Goal: Task Accomplishment & Management: Manage account settings

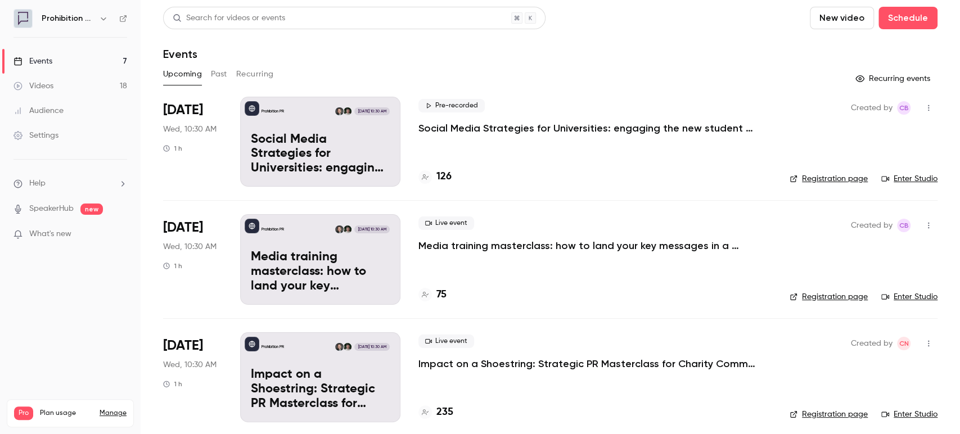
click at [669, 132] on p "Social Media Strategies for Universities: engaging the new student cohort" at bounding box center [586, 127] width 337 height 13
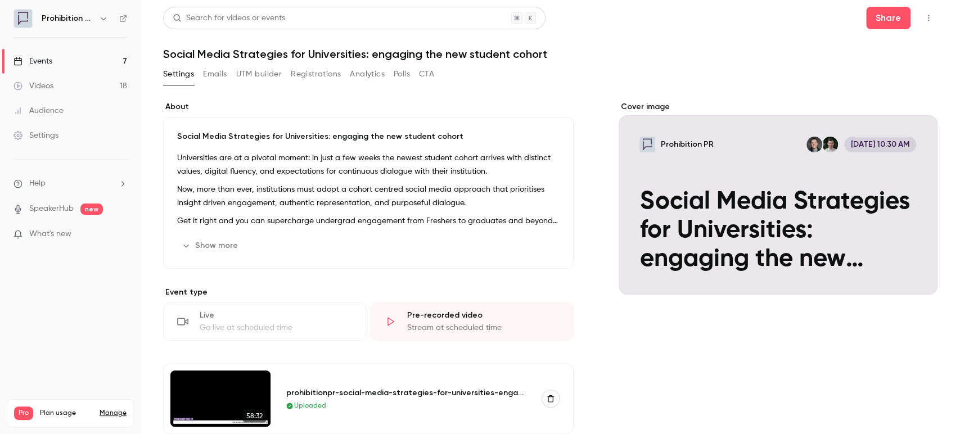
click at [919, 22] on button "button" at bounding box center [928, 18] width 18 height 18
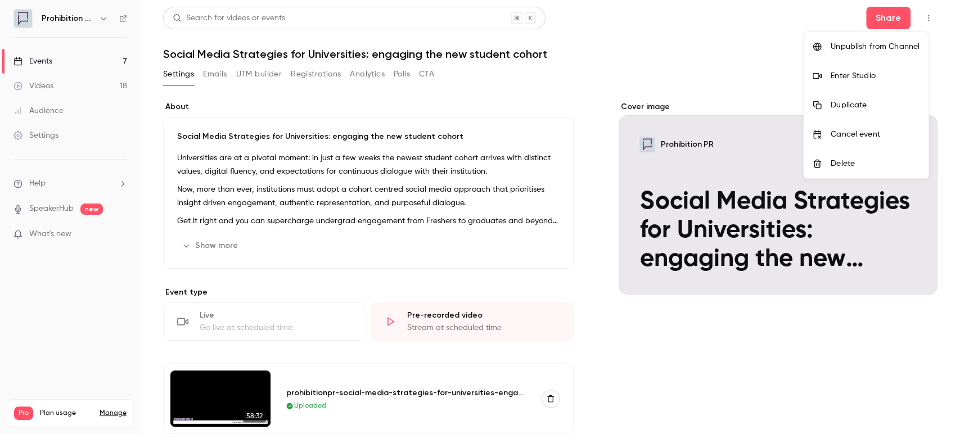
click at [894, 78] on div "Enter Studio" at bounding box center [874, 75] width 89 height 11
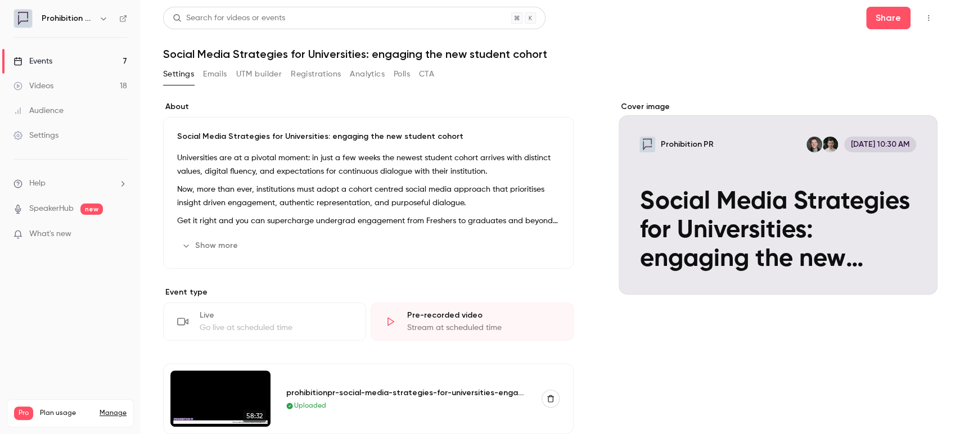
click at [274, 320] on div "Live" at bounding box center [276, 315] width 152 height 11
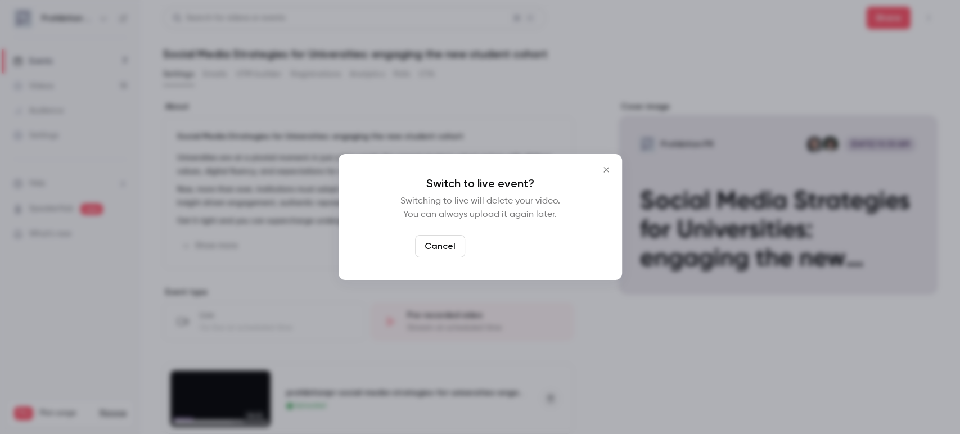
click at [478, 249] on button "Switch to live" at bounding box center [507, 246] width 76 height 22
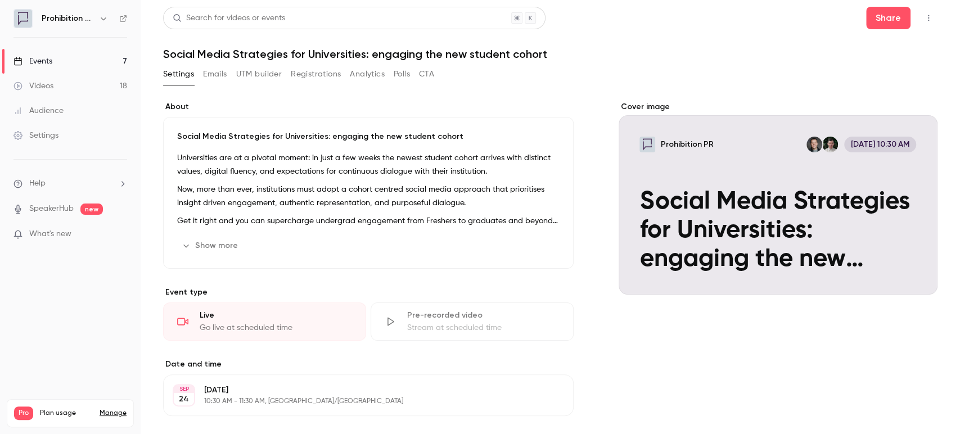
click at [923, 20] on button "button" at bounding box center [928, 18] width 18 height 18
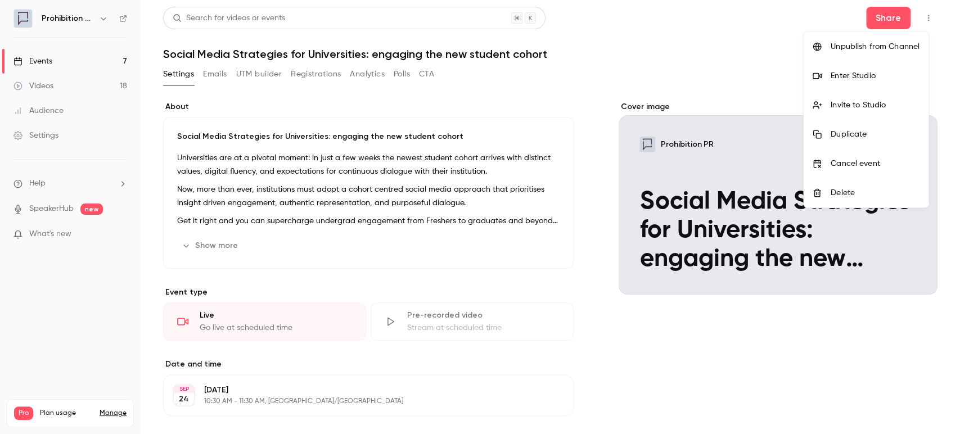
click at [893, 81] on div "Enter Studio" at bounding box center [874, 75] width 89 height 11
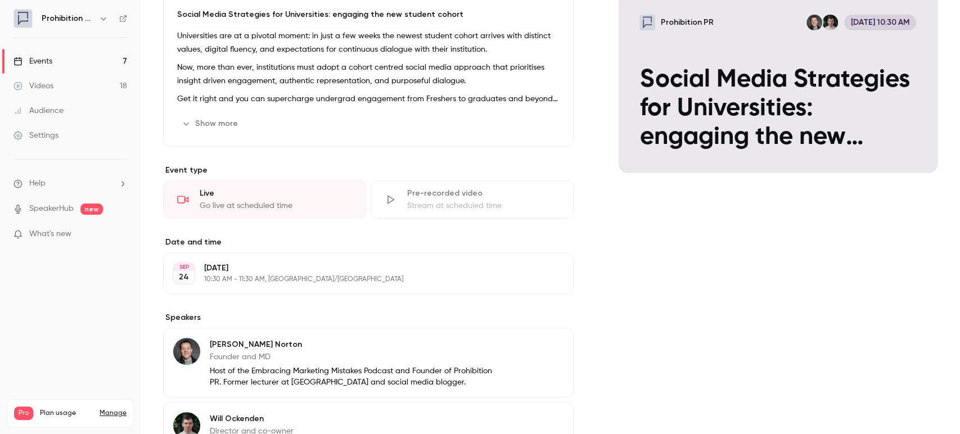
scroll to position [125, 0]
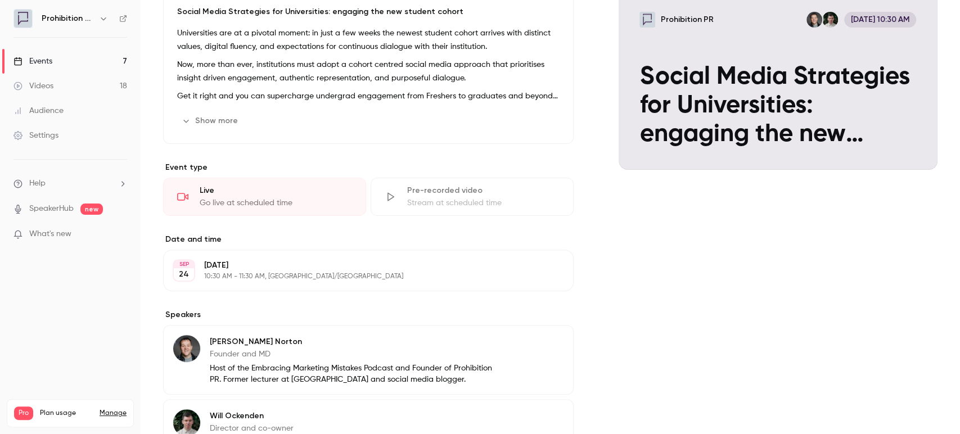
click at [378, 265] on p "Wednesday, September 24" at bounding box center [359, 265] width 310 height 11
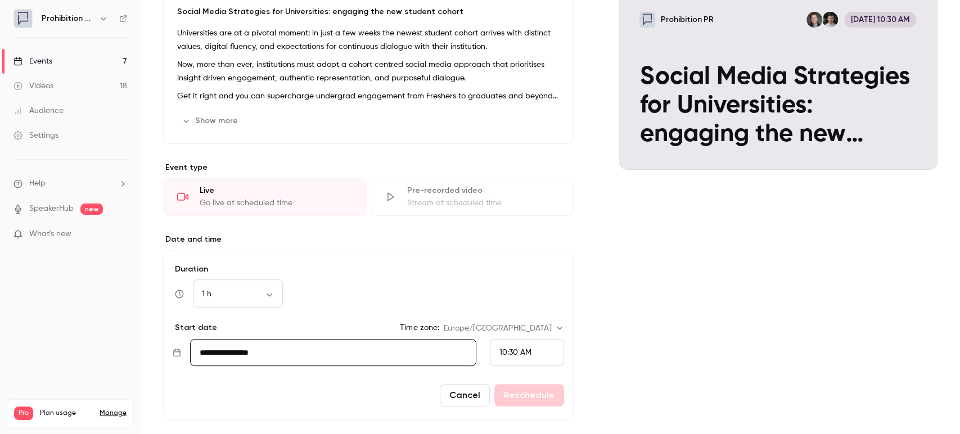
click at [467, 387] on button "Cancel" at bounding box center [465, 395] width 50 height 22
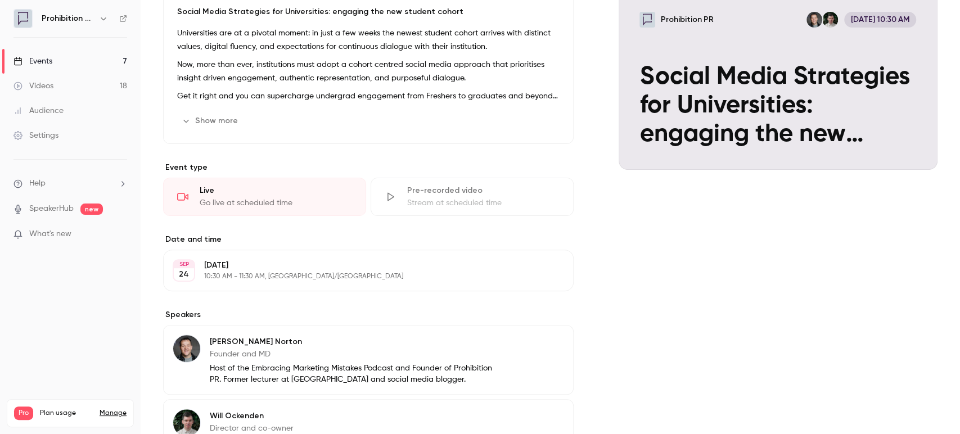
scroll to position [0, 0]
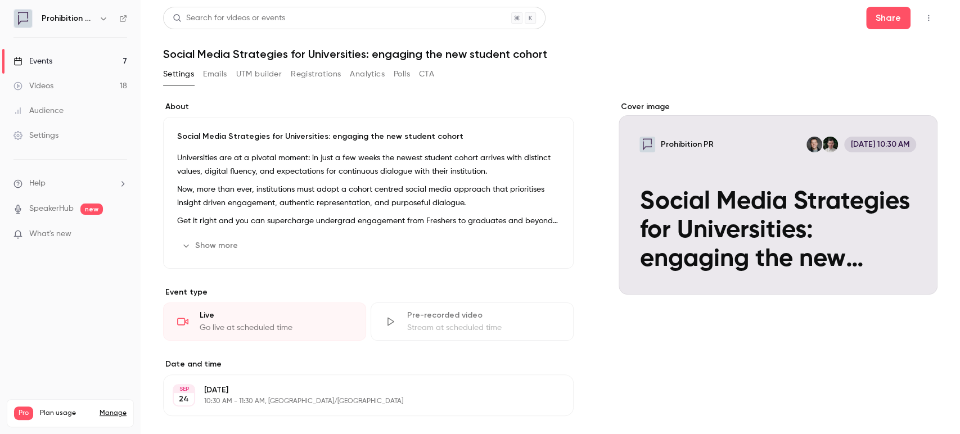
click at [394, 76] on button "Polls" at bounding box center [402, 74] width 16 height 18
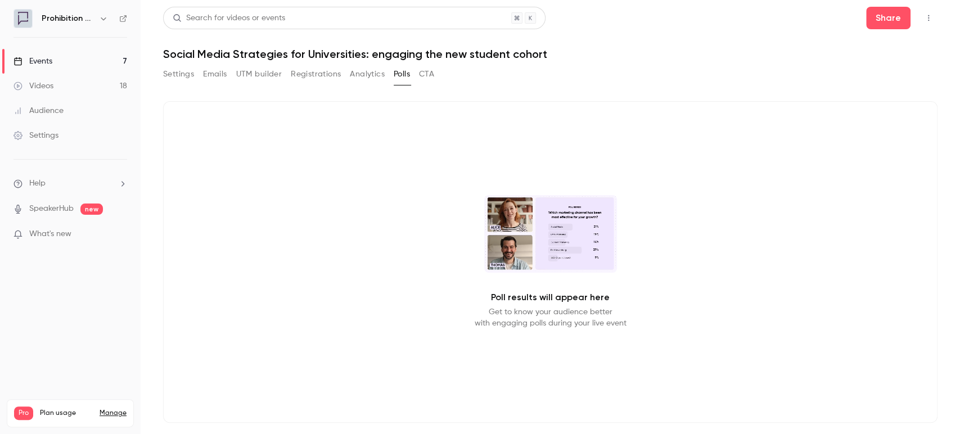
click at [48, 83] on div "Videos" at bounding box center [33, 85] width 40 height 11
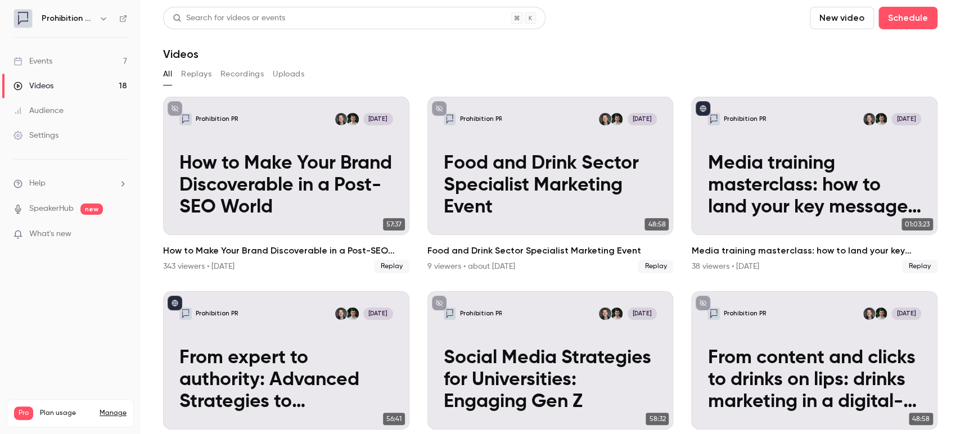
click at [53, 59] on link "Events 7" at bounding box center [70, 61] width 141 height 25
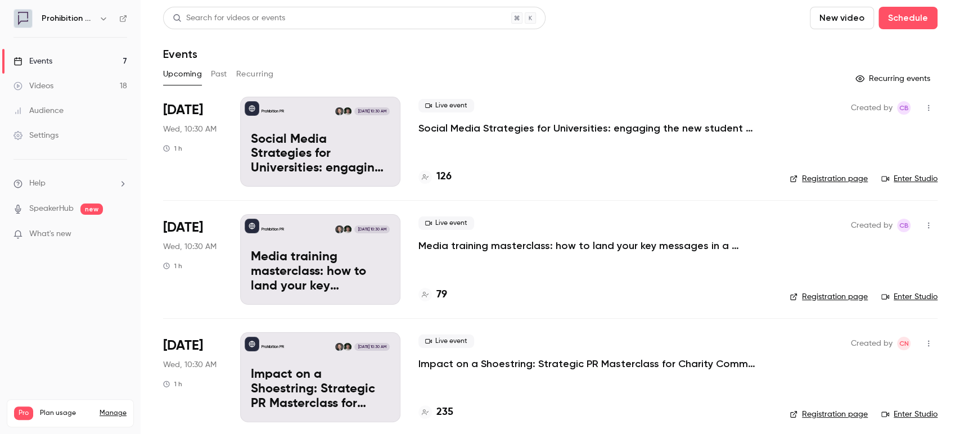
click at [567, 130] on p "Social Media Strategies for Universities: engaging the new student cohort" at bounding box center [586, 127] width 337 height 13
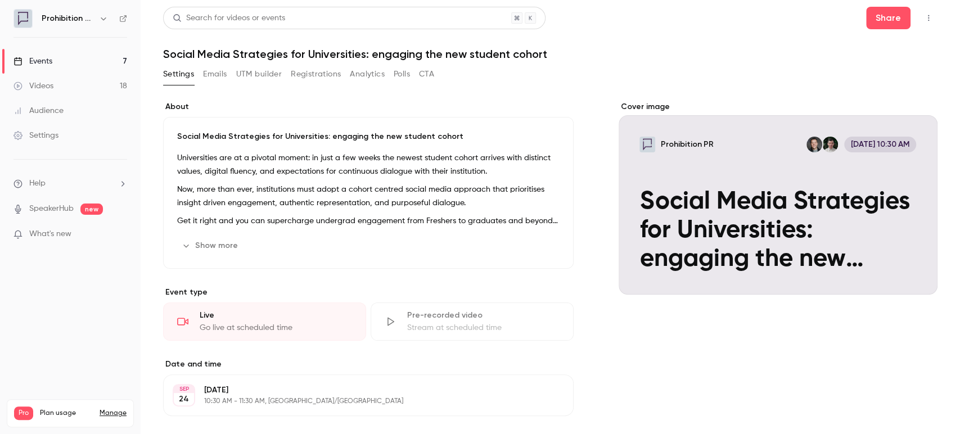
click at [919, 19] on button "button" at bounding box center [928, 18] width 18 height 18
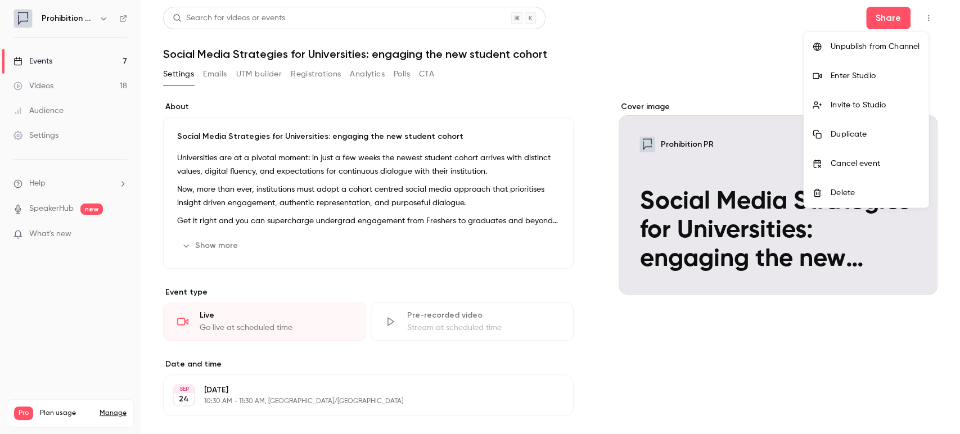
click at [880, 66] on li "Enter Studio" at bounding box center [865, 75] width 125 height 29
click at [879, 75] on div "Enter Studio" at bounding box center [874, 75] width 89 height 11
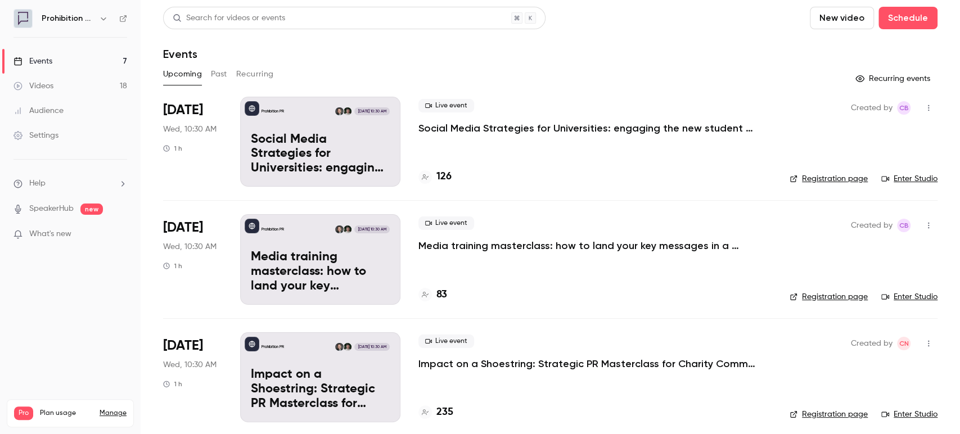
click at [50, 106] on div "Audience" at bounding box center [38, 110] width 50 height 11
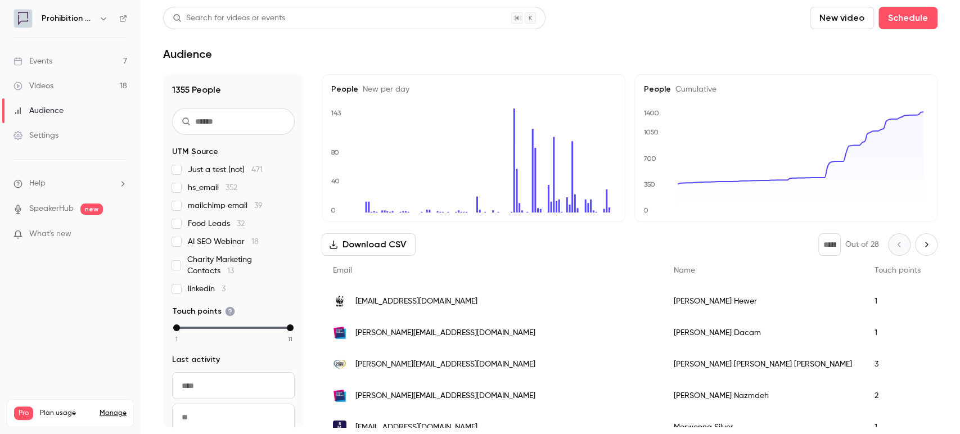
click at [229, 117] on input "text" at bounding box center [233, 121] width 123 height 27
paste input "**********"
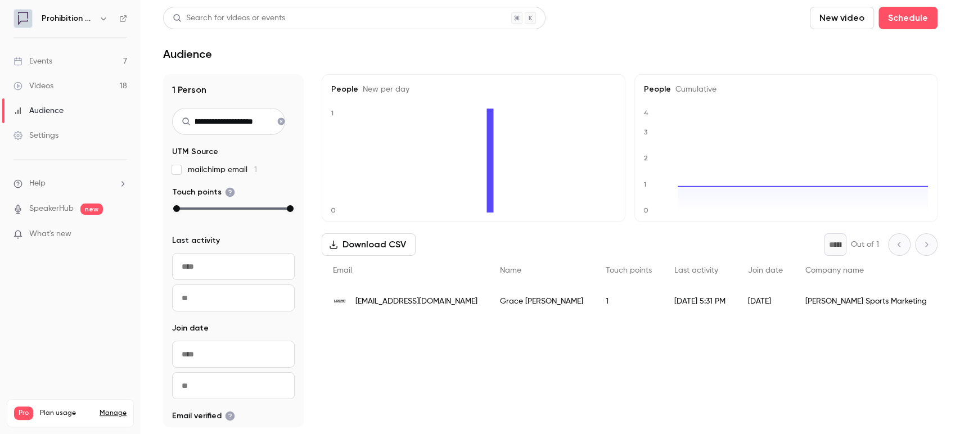
type input "**********"
click at [374, 305] on span "[EMAIL_ADDRESS][DOMAIN_NAME]" at bounding box center [416, 302] width 122 height 12
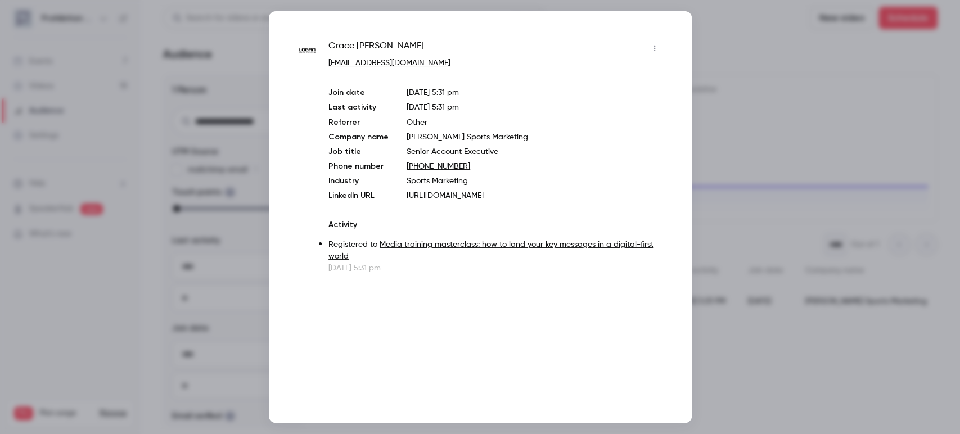
click at [654, 50] on icon "button" at bounding box center [653, 49] width 1 height 6
click at [637, 74] on div "Block from all events" at bounding box center [610, 76] width 85 height 11
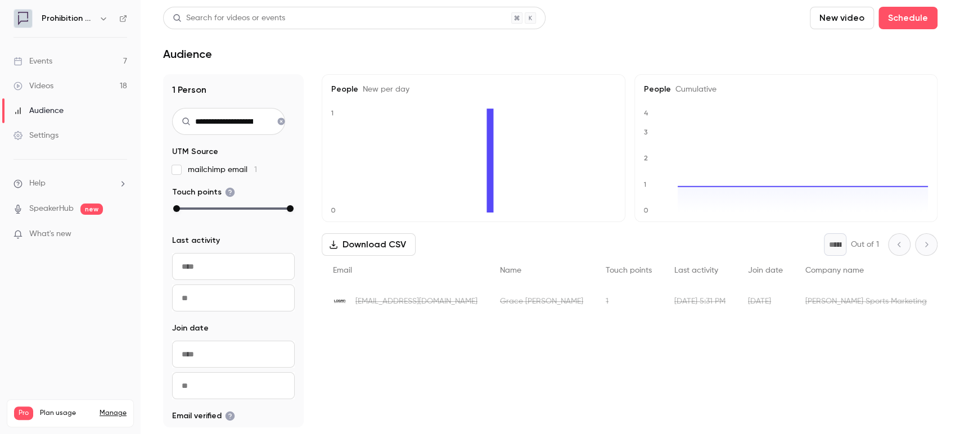
click at [471, 301] on span "[EMAIL_ADDRESS][DOMAIN_NAME]" at bounding box center [416, 302] width 122 height 12
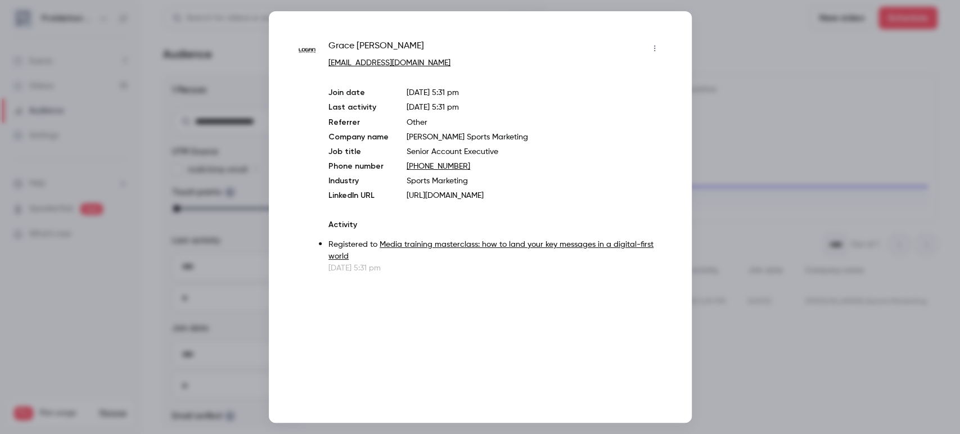
click at [751, 117] on div at bounding box center [480, 217] width 960 height 434
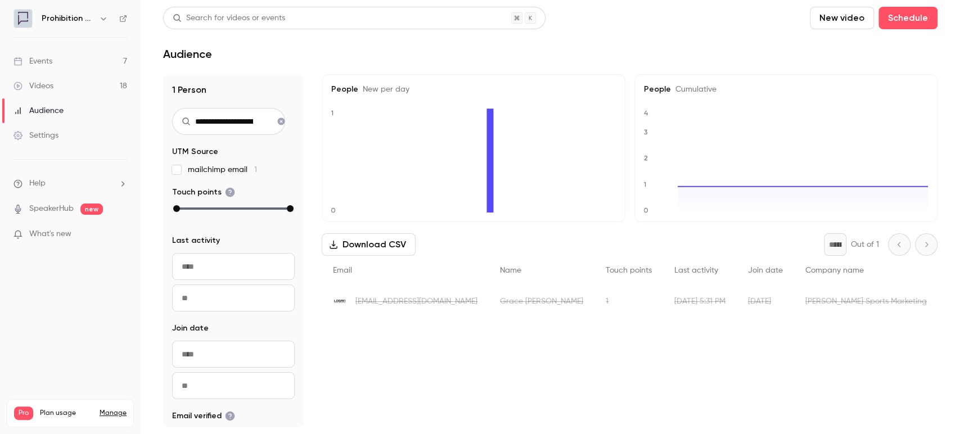
click at [58, 63] on link "Events 7" at bounding box center [70, 61] width 141 height 25
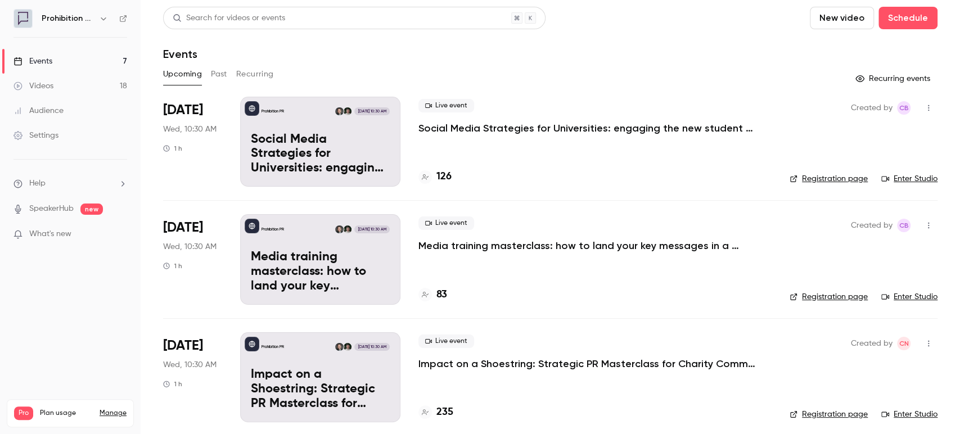
click at [464, 128] on p "Social Media Strategies for Universities: engaging the new student cohort" at bounding box center [586, 127] width 337 height 13
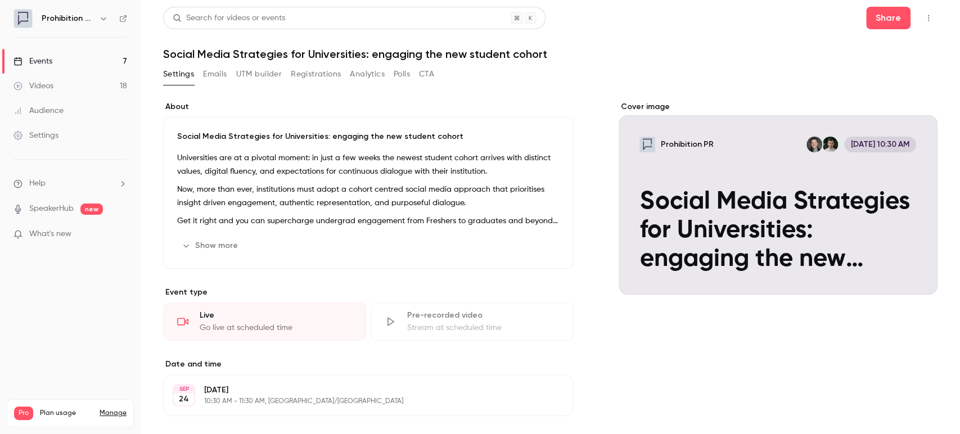
click at [919, 23] on button "button" at bounding box center [928, 18] width 18 height 18
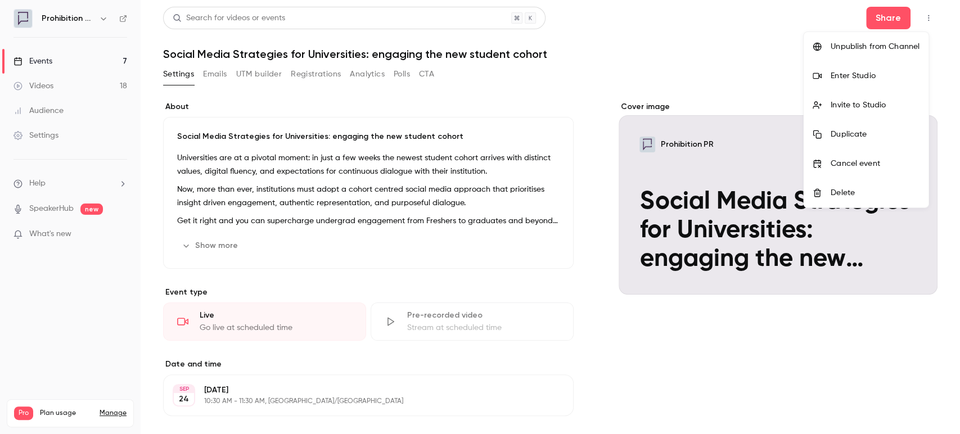
click at [871, 71] on div "Enter Studio" at bounding box center [874, 75] width 89 height 11
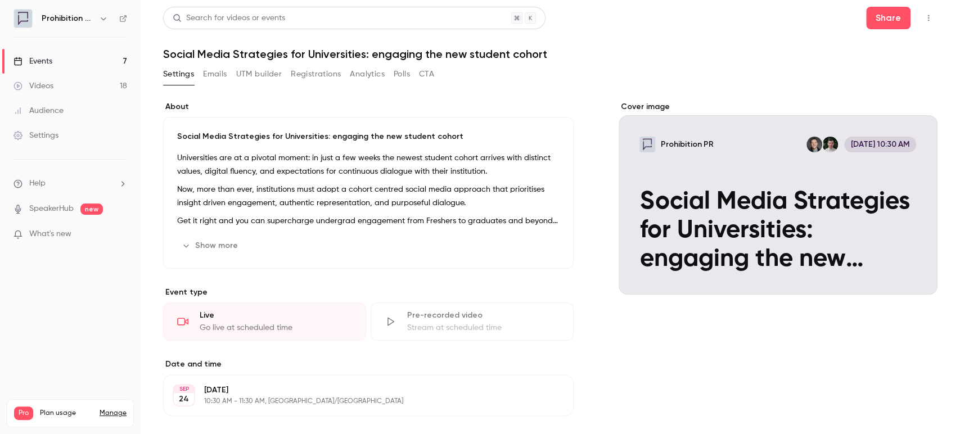
click at [49, 71] on link "Events 7" at bounding box center [70, 61] width 141 height 25
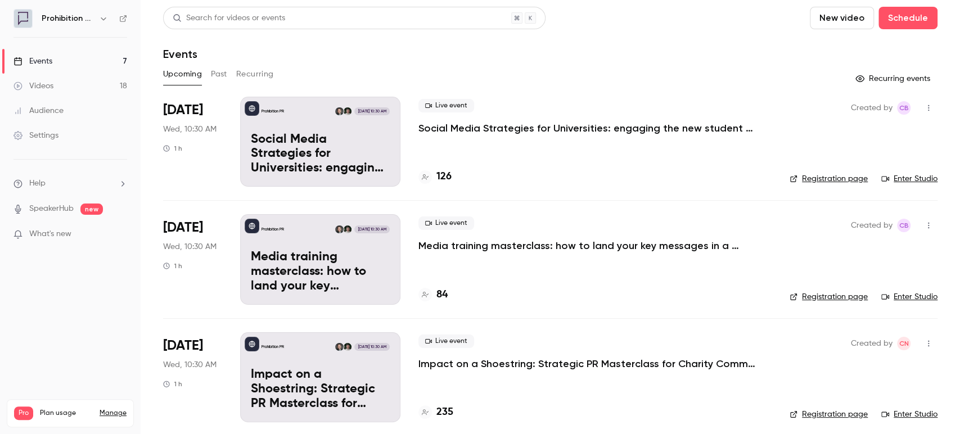
click at [52, 64] on div "Events" at bounding box center [32, 61] width 39 height 11
click at [49, 87] on div "Videos" at bounding box center [33, 85] width 40 height 11
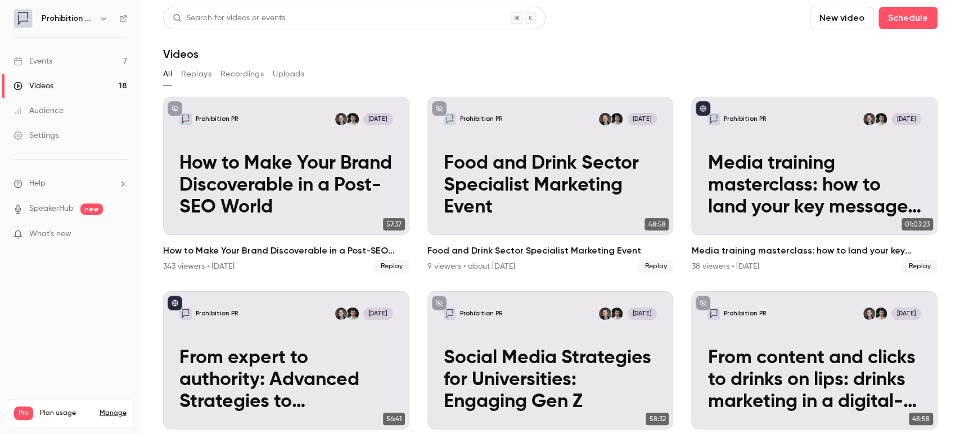
click at [66, 100] on link "Audience" at bounding box center [70, 110] width 141 height 25
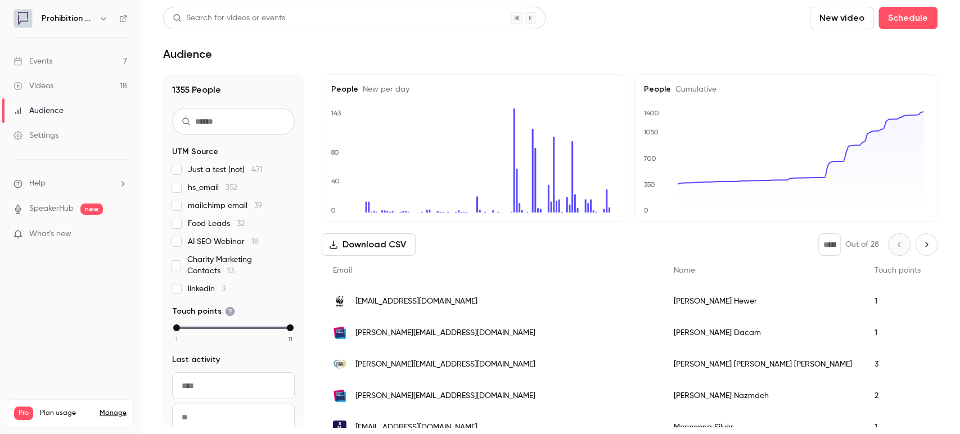
click at [78, 81] on link "Videos 18" at bounding box center [70, 86] width 141 height 25
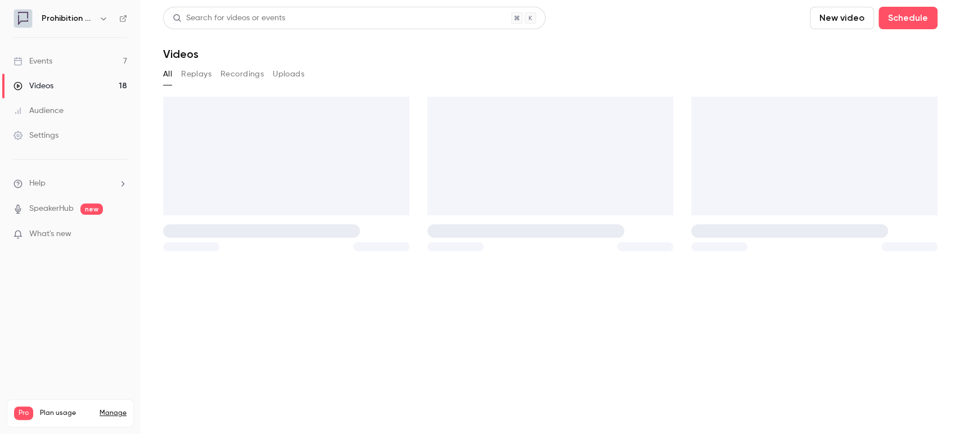
click at [69, 61] on link "Events 7" at bounding box center [70, 61] width 141 height 25
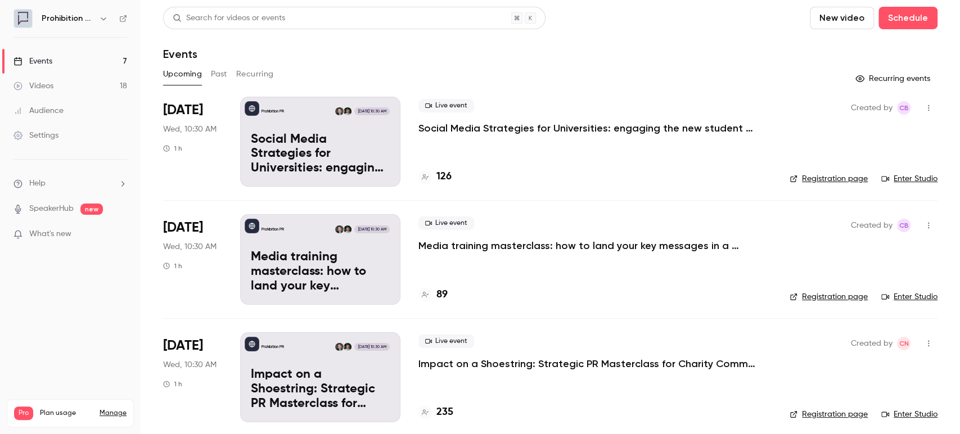
click at [48, 61] on div "Events" at bounding box center [32, 61] width 39 height 11
click at [490, 242] on p "Media training masterclass: how to land your key messages in a digital-first wo…" at bounding box center [586, 245] width 337 height 13
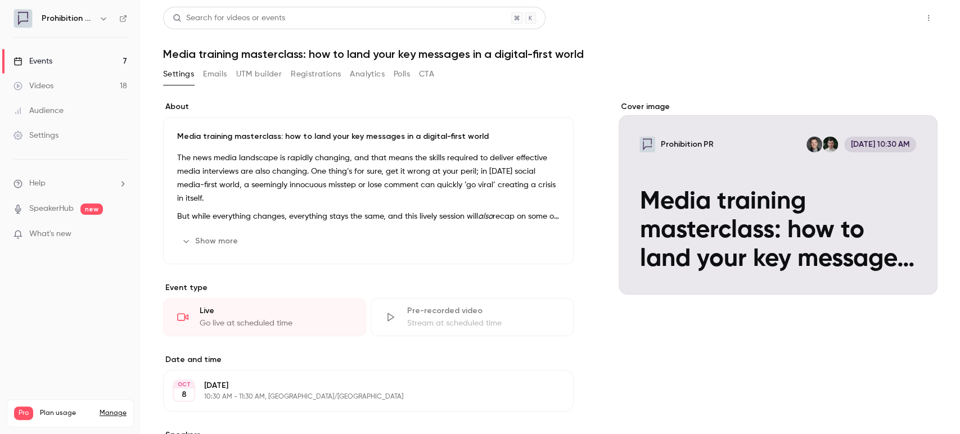
click at [882, 18] on button "Share" at bounding box center [888, 18] width 44 height 22
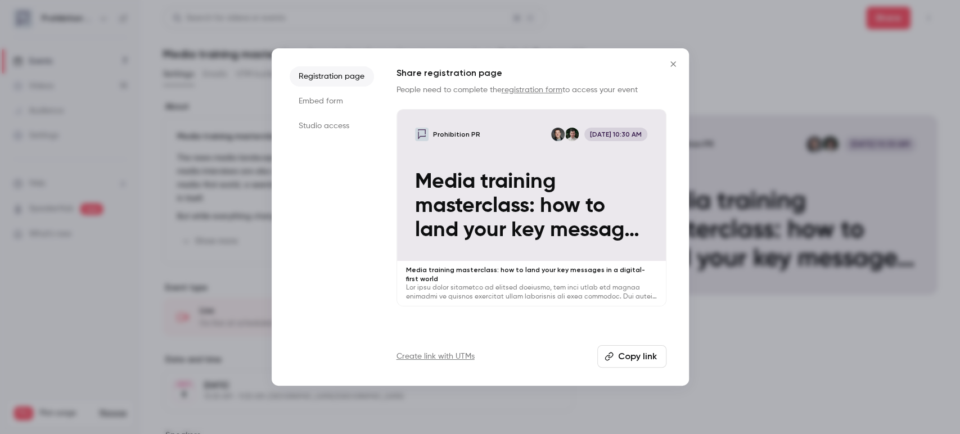
click at [639, 355] on button "Copy link" at bounding box center [631, 356] width 69 height 22
click at [676, 59] on button "Close" at bounding box center [673, 64] width 22 height 22
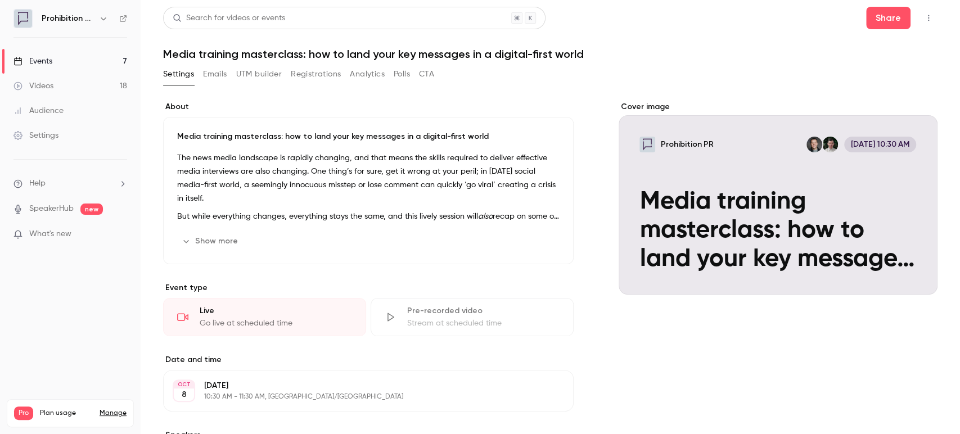
click at [715, 209] on div "Cover image" at bounding box center [777, 197] width 319 height 193
click at [0, 0] on input "Prohibition PR Oct 8, 10:30 AM Media training masterclass: how to land your key…" at bounding box center [0, 0] width 0 height 0
click at [55, 56] on link "Events 7" at bounding box center [70, 61] width 141 height 25
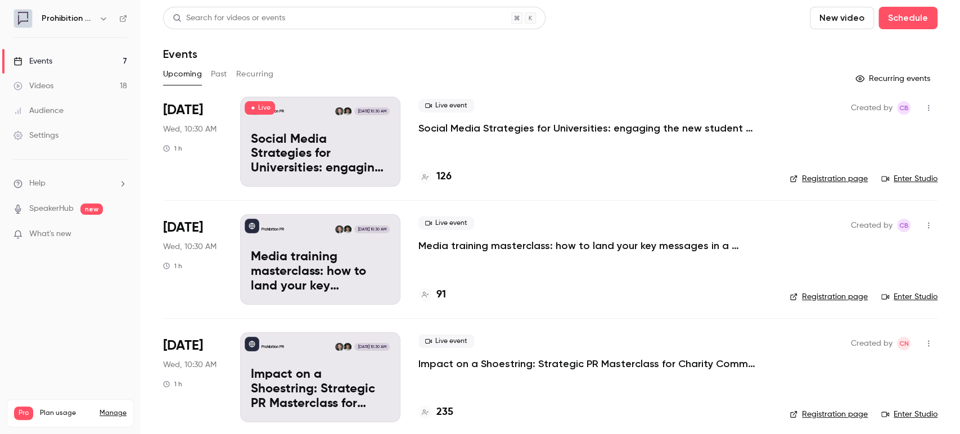
click at [526, 244] on p "Media training masterclass: how to land your key messages in a digital-first wo…" at bounding box center [586, 245] width 337 height 13
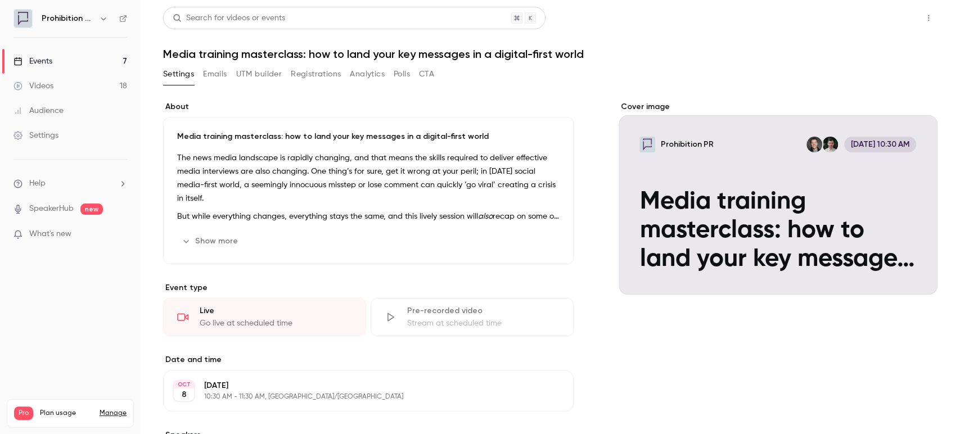
click at [886, 20] on button "Share" at bounding box center [888, 18] width 44 height 22
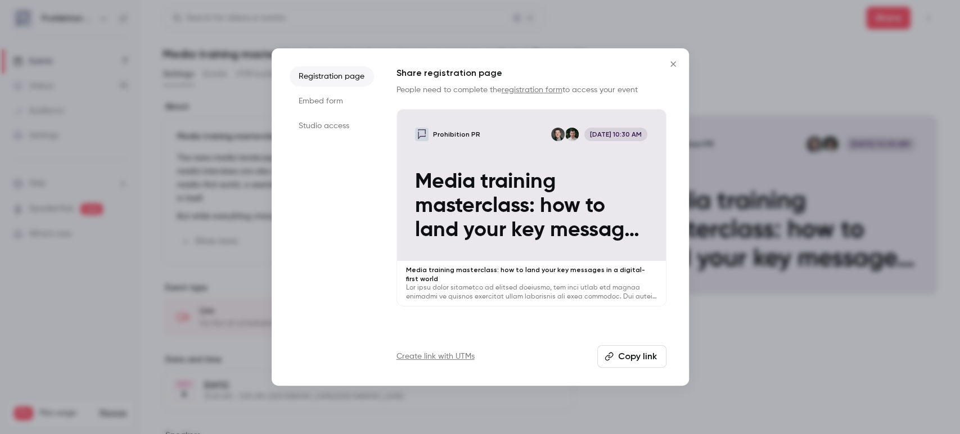
click at [631, 356] on button "Copy link" at bounding box center [631, 356] width 69 height 22
click at [673, 64] on icon "Close" at bounding box center [672, 63] width 5 height 5
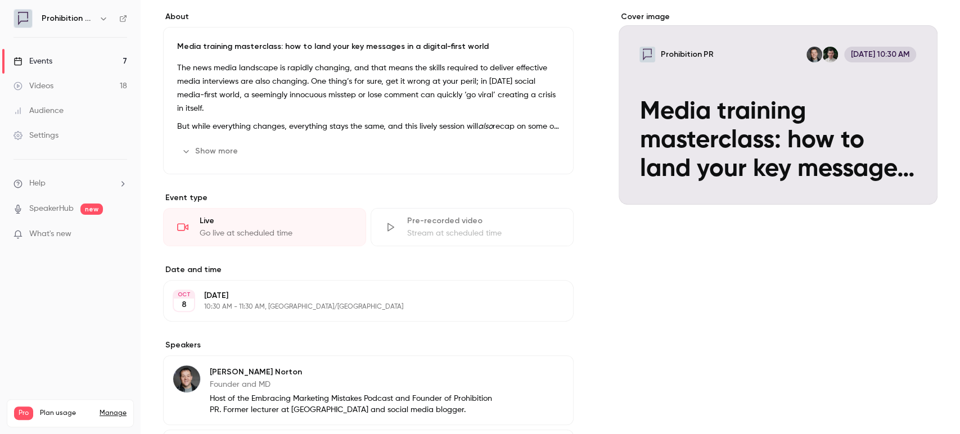
scroll to position [87, 0]
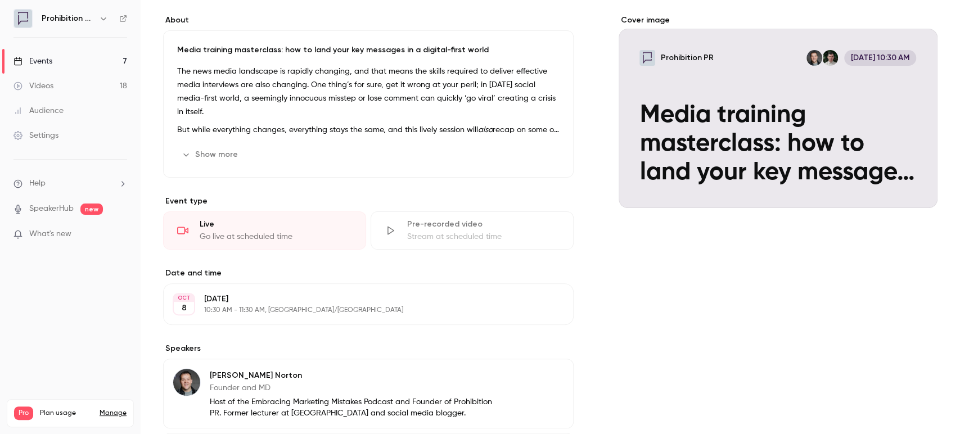
click at [49, 61] on div "Events" at bounding box center [32, 61] width 39 height 11
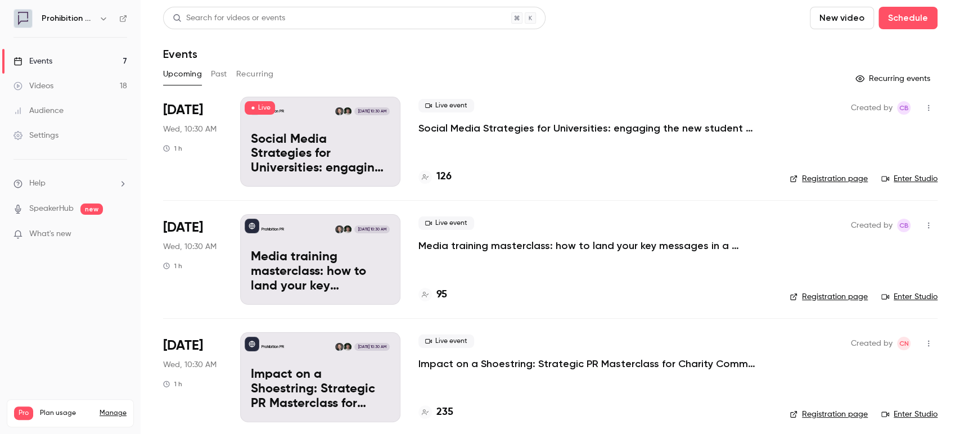
click at [436, 245] on p "Media training masterclass: how to land your key messages in a digital-first wo…" at bounding box center [586, 245] width 337 height 13
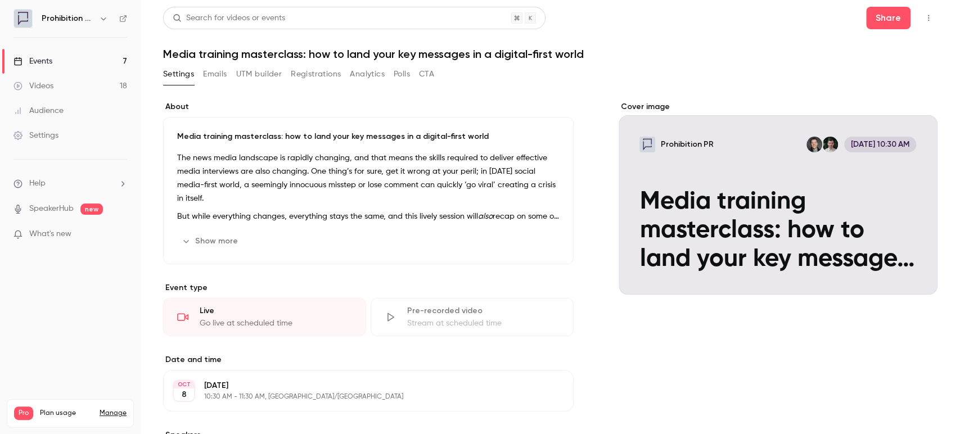
click at [319, 76] on button "Registrations" at bounding box center [316, 74] width 50 height 18
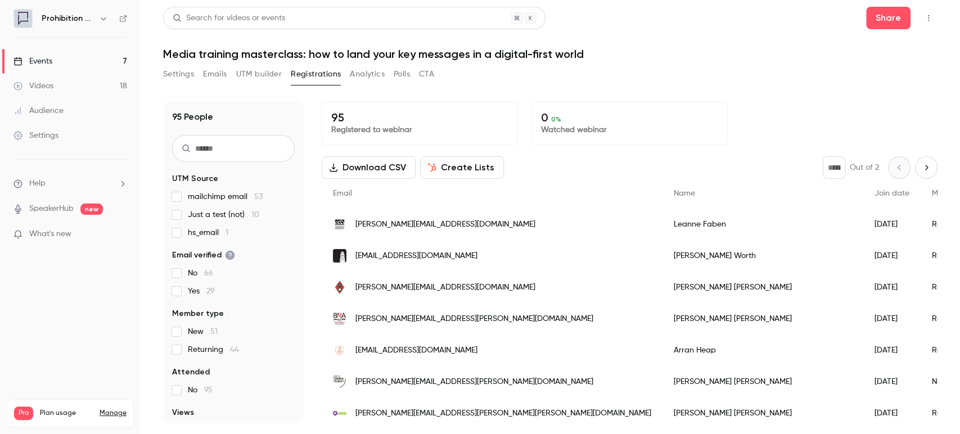
click at [479, 170] on button "Create Lists" at bounding box center [462, 167] width 84 height 22
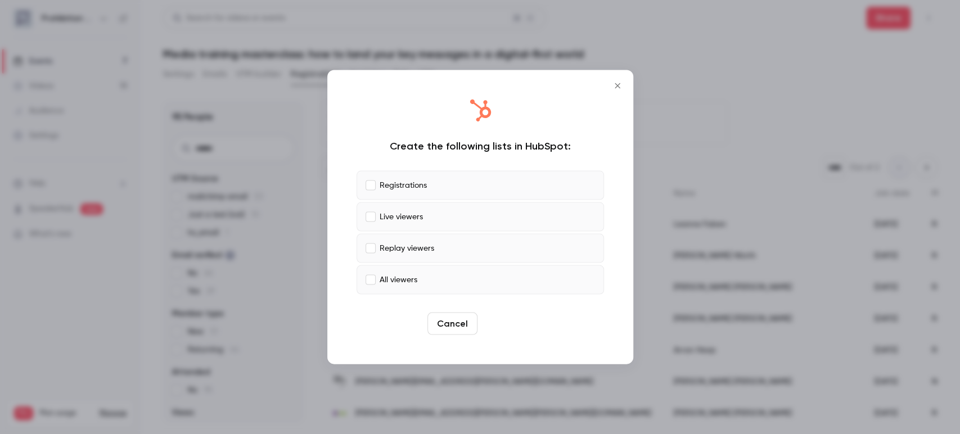
click at [503, 318] on button "Create" at bounding box center [507, 324] width 51 height 22
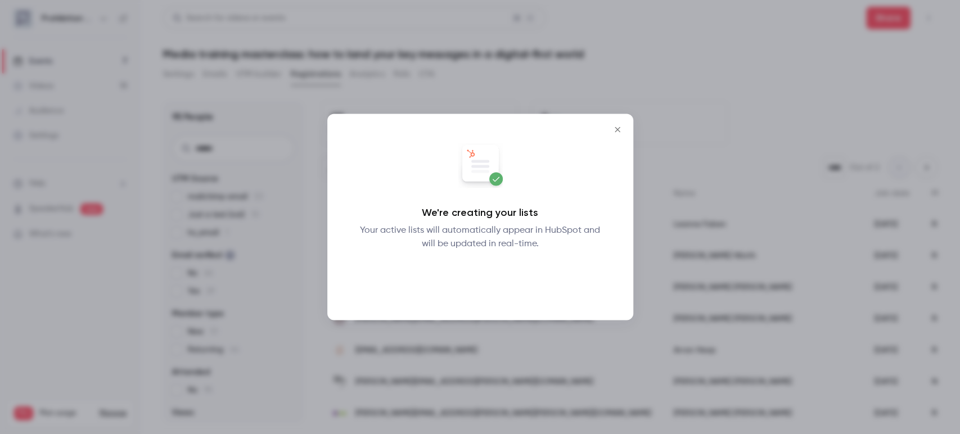
click at [481, 269] on button "Okay" at bounding box center [479, 280] width 41 height 22
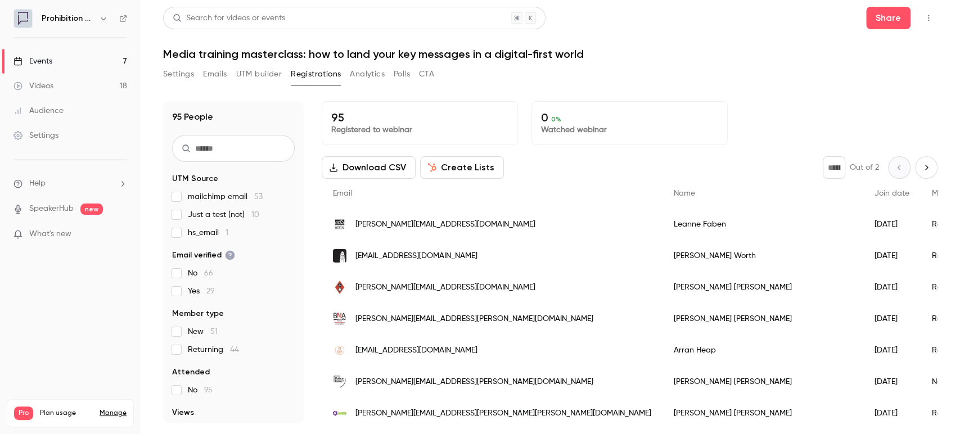
click at [365, 68] on button "Analytics" at bounding box center [367, 74] width 35 height 18
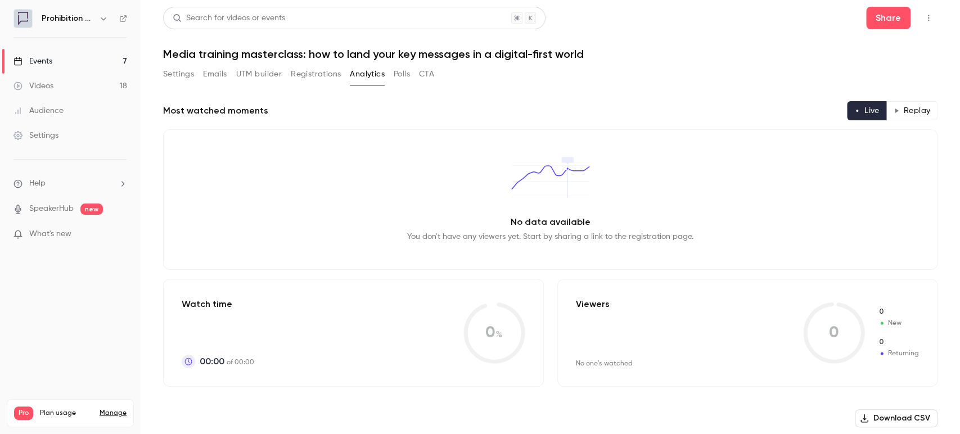
click at [327, 74] on button "Registrations" at bounding box center [316, 74] width 50 height 18
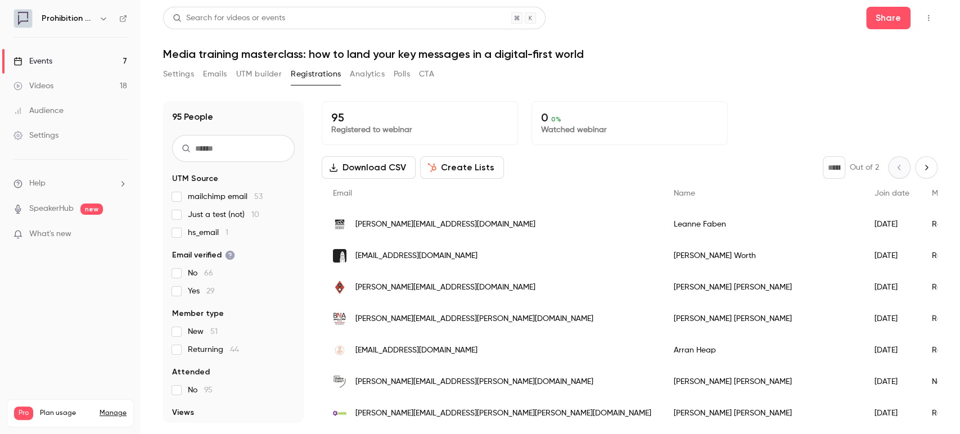
click at [362, 76] on button "Analytics" at bounding box center [367, 74] width 35 height 18
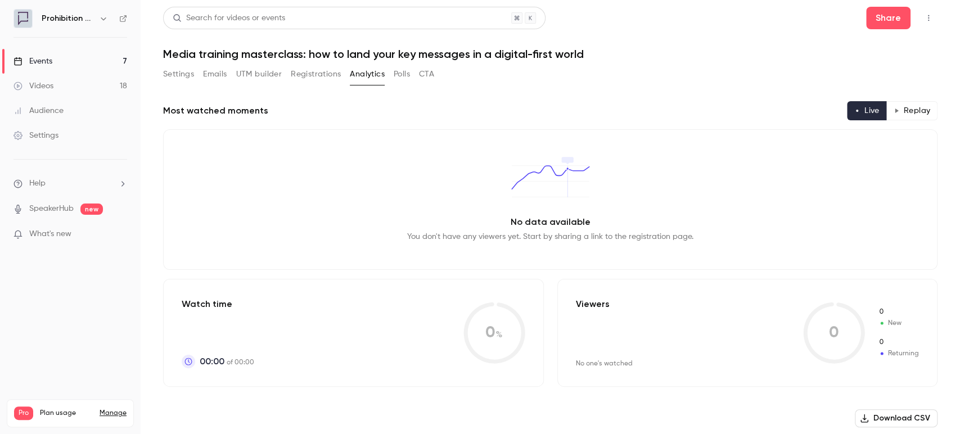
click at [330, 73] on button "Registrations" at bounding box center [316, 74] width 50 height 18
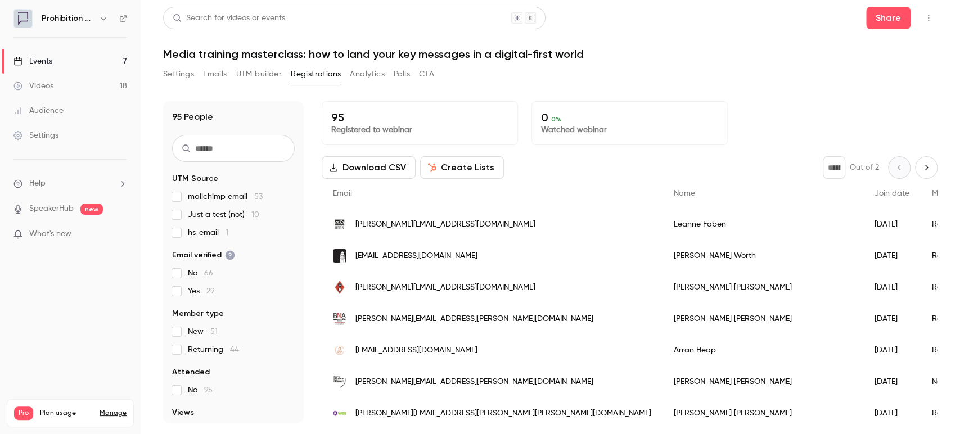
click at [254, 72] on button "UTM builder" at bounding box center [259, 74] width 46 height 18
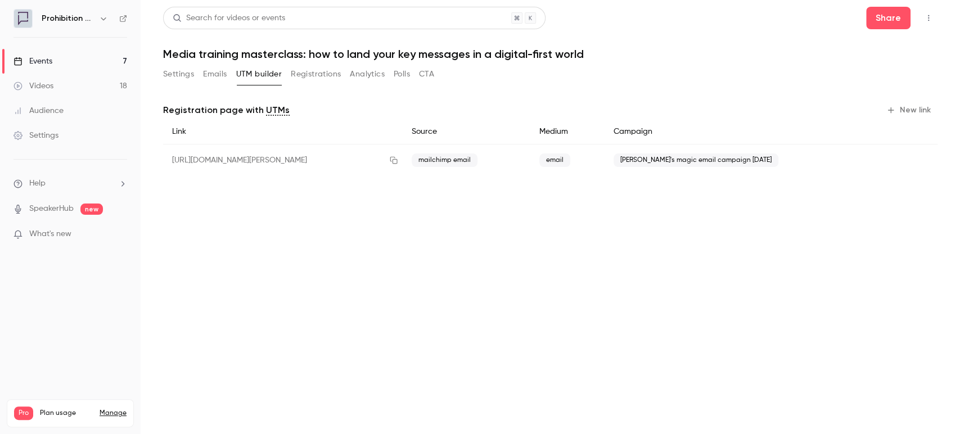
click at [216, 76] on button "Emails" at bounding box center [215, 74] width 24 height 18
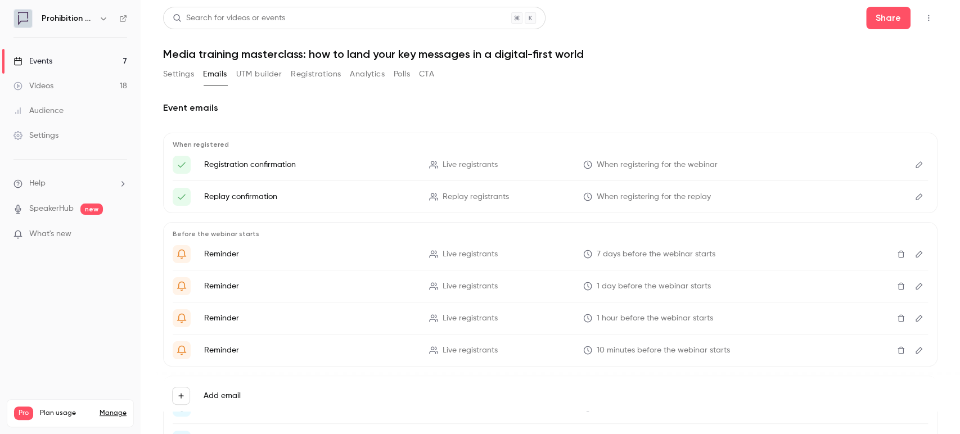
click at [55, 64] on link "Events 7" at bounding box center [70, 61] width 141 height 25
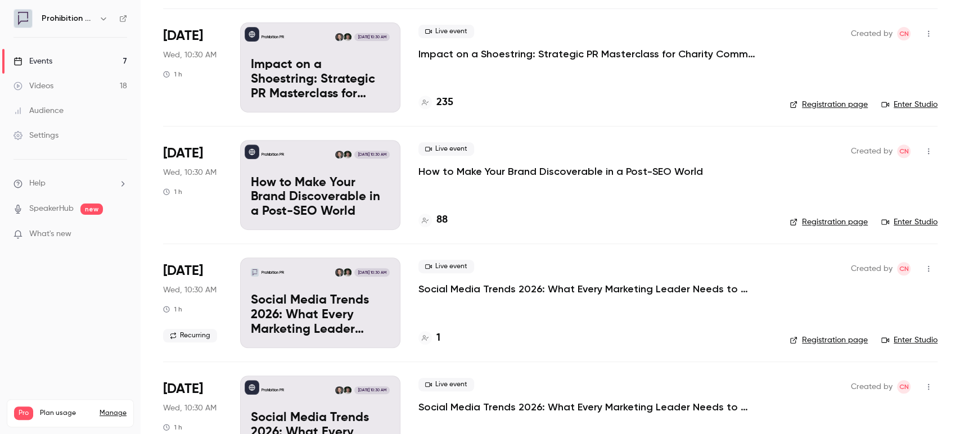
scroll to position [312, 0]
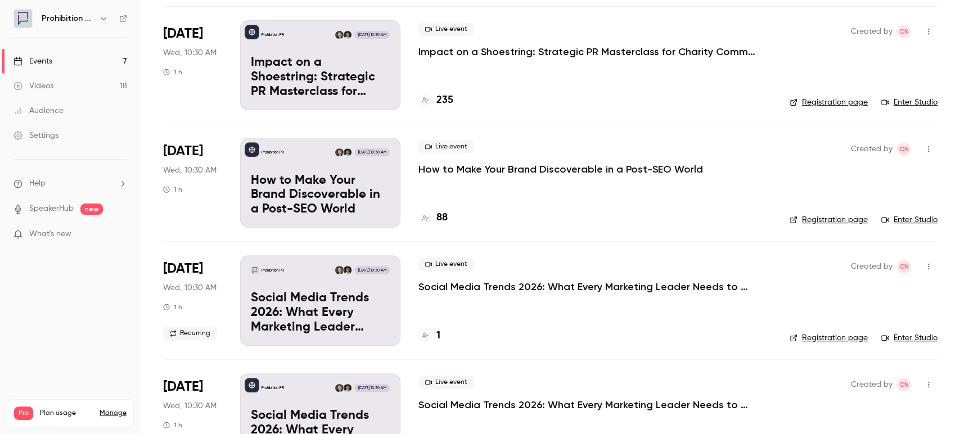
click at [514, 165] on p "How to Make Your Brand Discoverable in a Post-SEO World" at bounding box center [560, 168] width 284 height 13
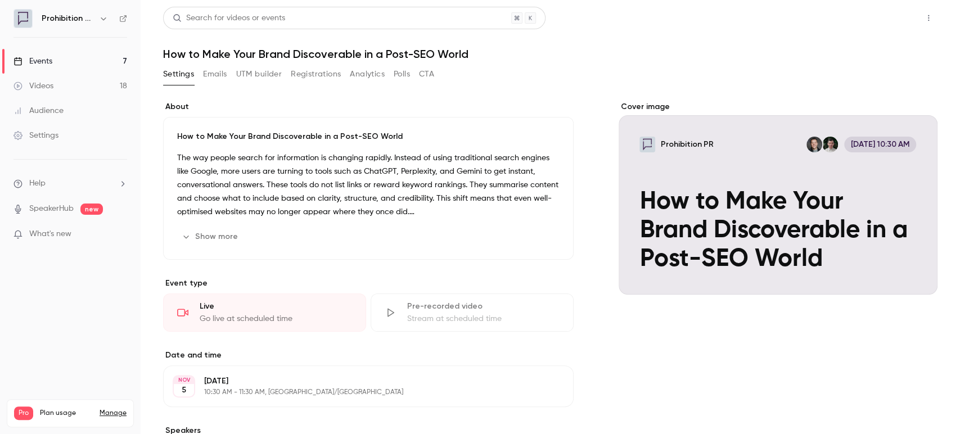
click at [888, 20] on button "Share" at bounding box center [888, 18] width 44 height 22
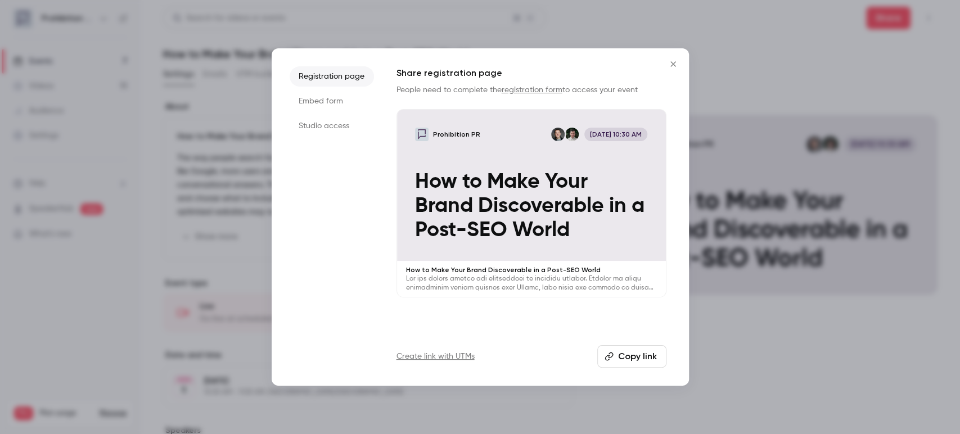
click at [654, 346] on button "Copy link" at bounding box center [631, 356] width 69 height 22
click at [674, 71] on button "Close" at bounding box center [673, 64] width 22 height 22
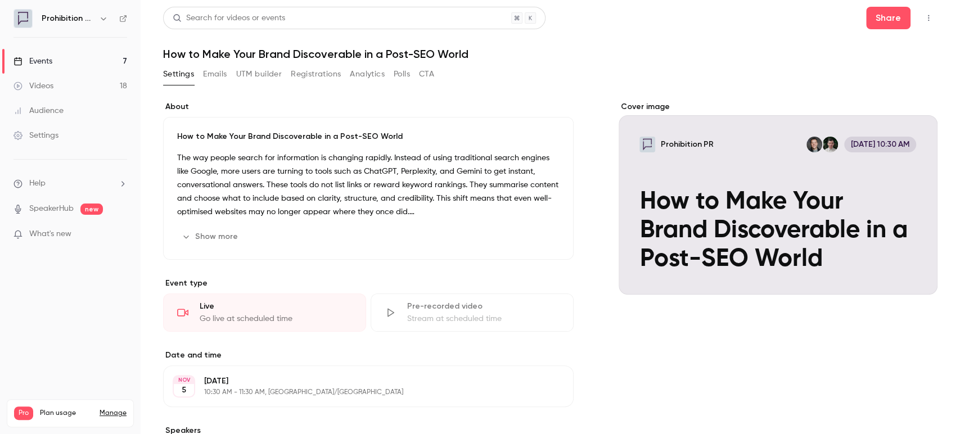
click at [58, 80] on link "Videos 18" at bounding box center [70, 86] width 141 height 25
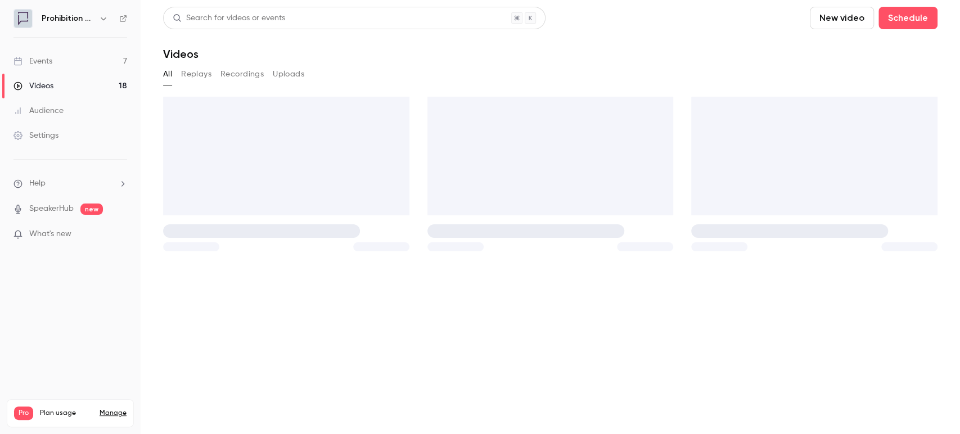
click at [79, 61] on link "Events 7" at bounding box center [70, 61] width 141 height 25
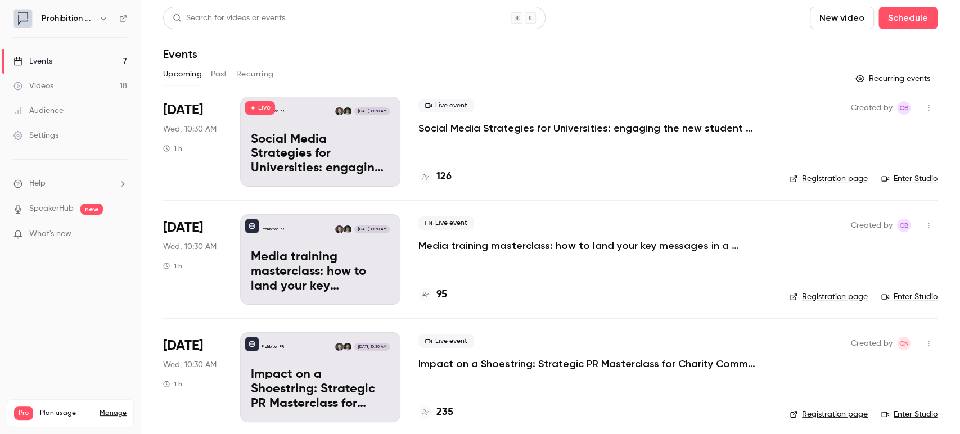
click at [560, 245] on p "Media training masterclass: how to land your key messages in a digital-first wo…" at bounding box center [586, 245] width 337 height 13
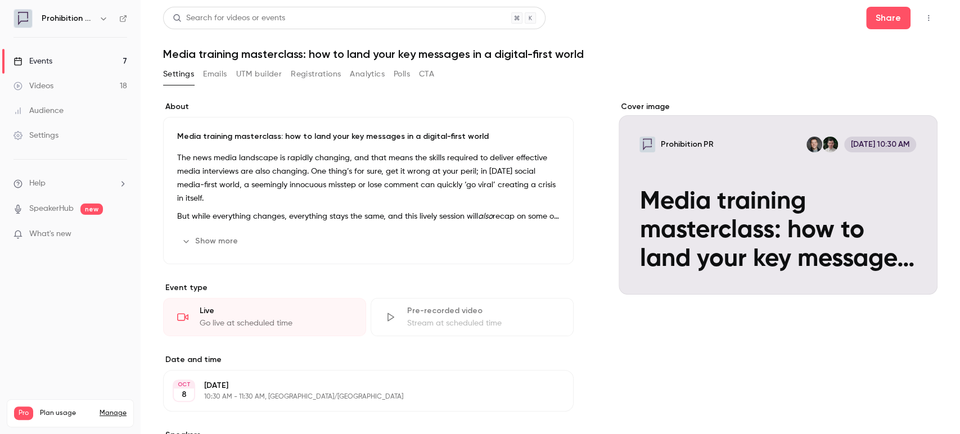
click at [256, 75] on button "UTM builder" at bounding box center [259, 74] width 46 height 18
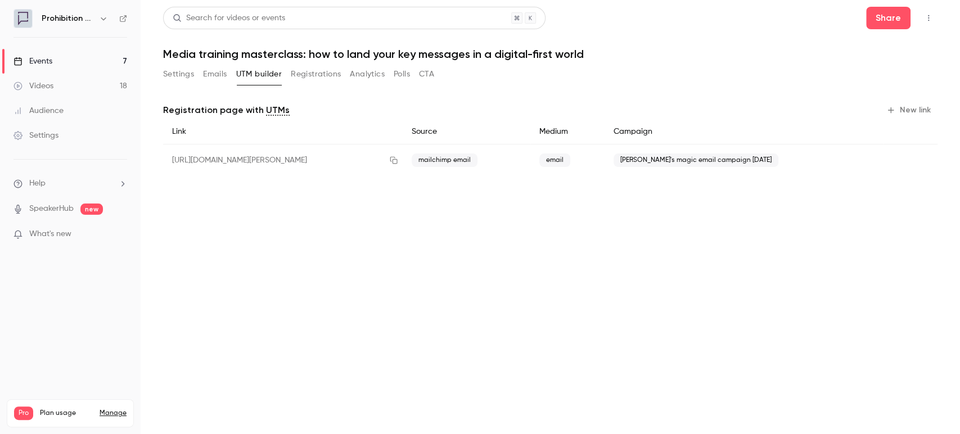
click at [920, 103] on button "New link" at bounding box center [910, 110] width 56 height 18
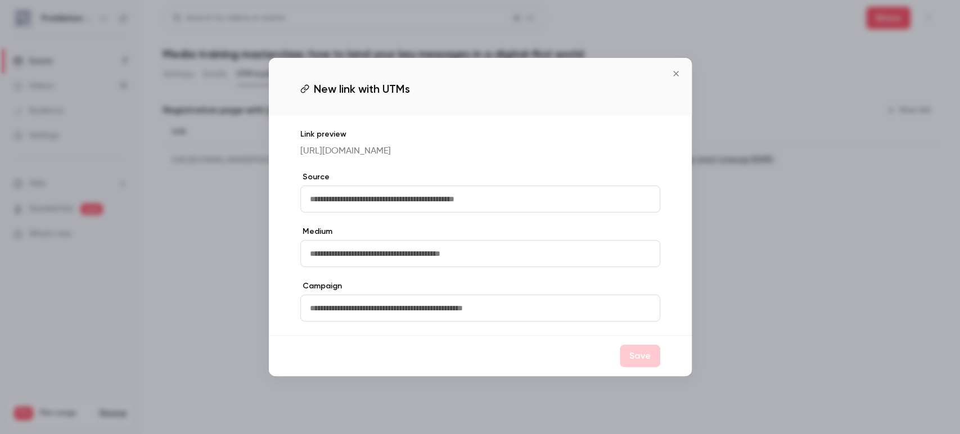
drag, startPoint x: 363, startPoint y: 212, endPoint x: 369, endPoint y: 208, distance: 6.9
click at [363, 212] on input "text" at bounding box center [480, 199] width 360 height 27
type input "**********"
click at [463, 259] on input "text" at bounding box center [480, 253] width 360 height 27
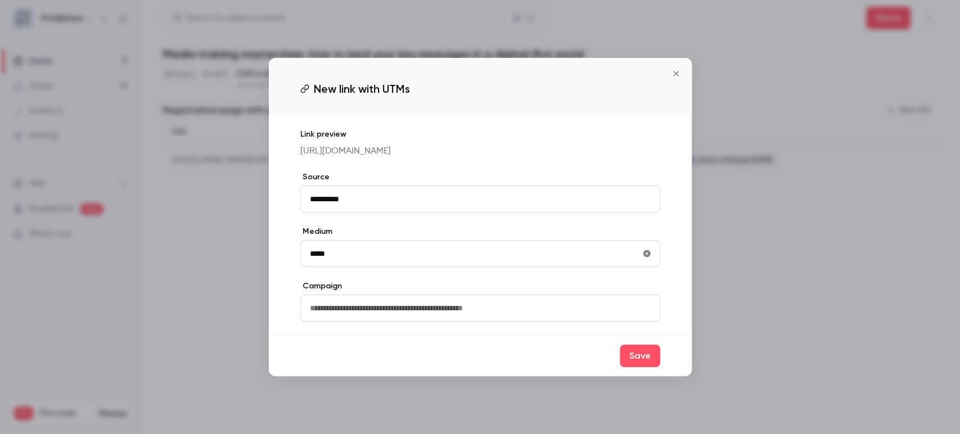
type input "*****"
drag, startPoint x: 323, startPoint y: 318, endPoint x: 369, endPoint y: 312, distance: 46.5
click at [323, 318] on input "text" at bounding box center [480, 308] width 360 height 27
type input "**********"
click at [638, 367] on button "Save" at bounding box center [640, 356] width 40 height 22
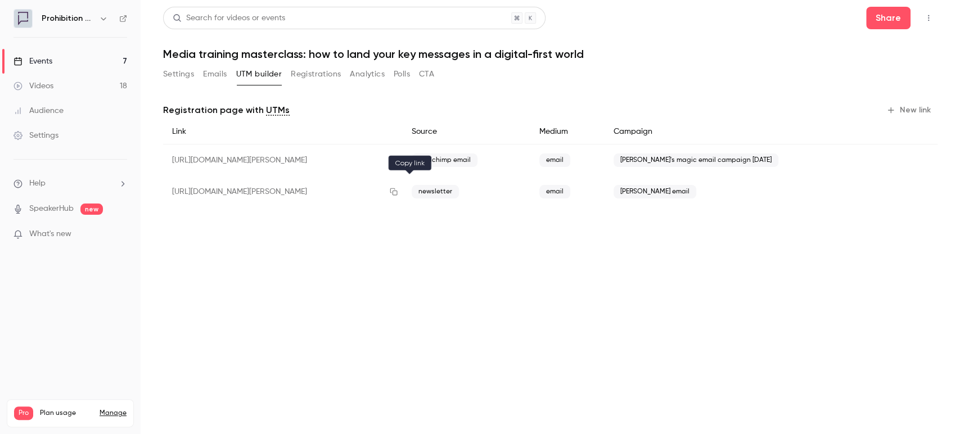
click at [398, 188] on icon "button" at bounding box center [393, 192] width 9 height 8
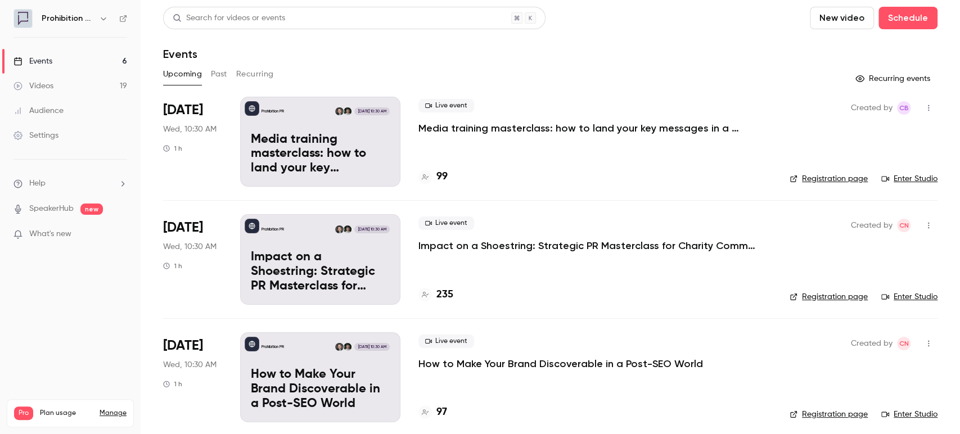
click at [223, 76] on button "Past" at bounding box center [219, 74] width 16 height 18
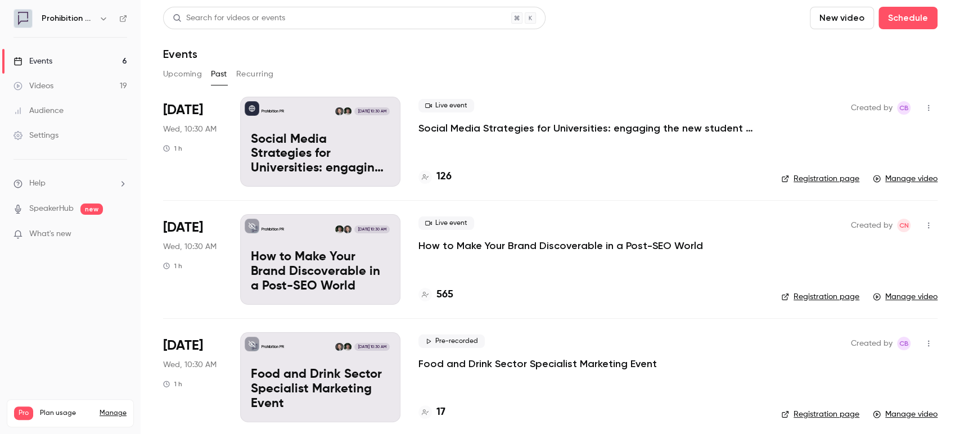
click at [600, 125] on p "Social Media Strategies for Universities: engaging the new student cohort" at bounding box center [586, 127] width 337 height 13
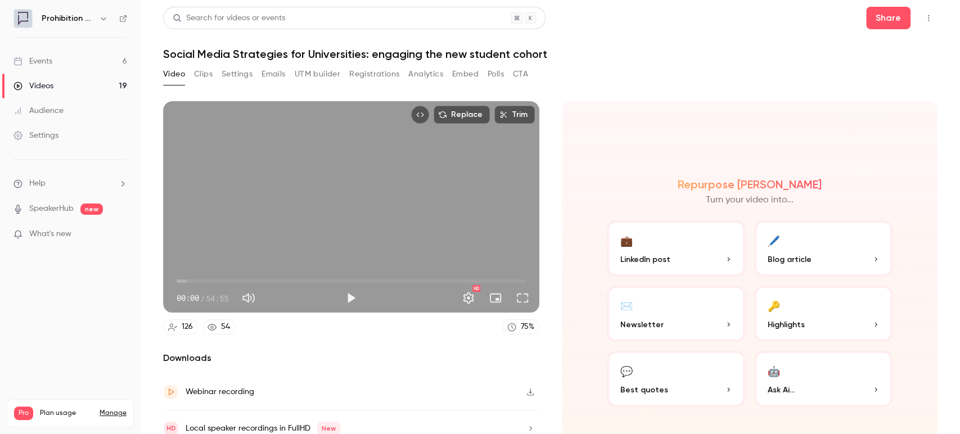
click at [924, 17] on icon "Top Bar Actions" at bounding box center [928, 18] width 9 height 8
click at [661, 43] on div at bounding box center [480, 217] width 960 height 434
click at [370, 73] on button "Registrations" at bounding box center [374, 74] width 50 height 18
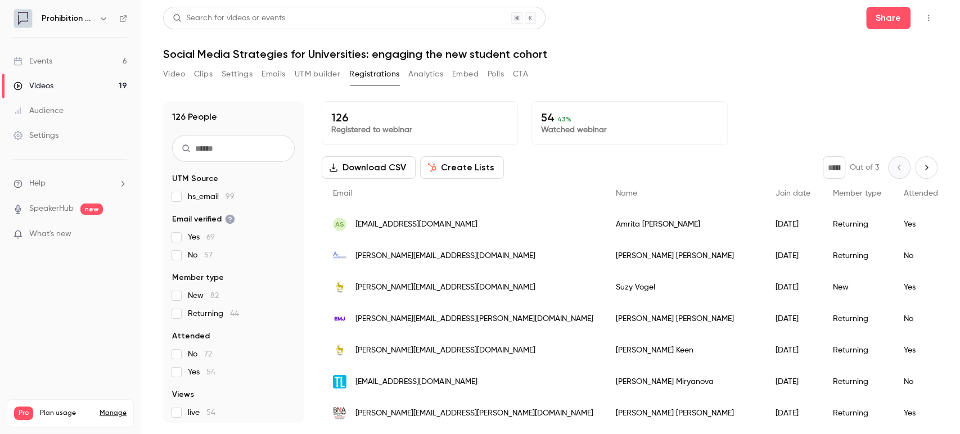
click at [463, 165] on button "Create Lists" at bounding box center [462, 167] width 84 height 22
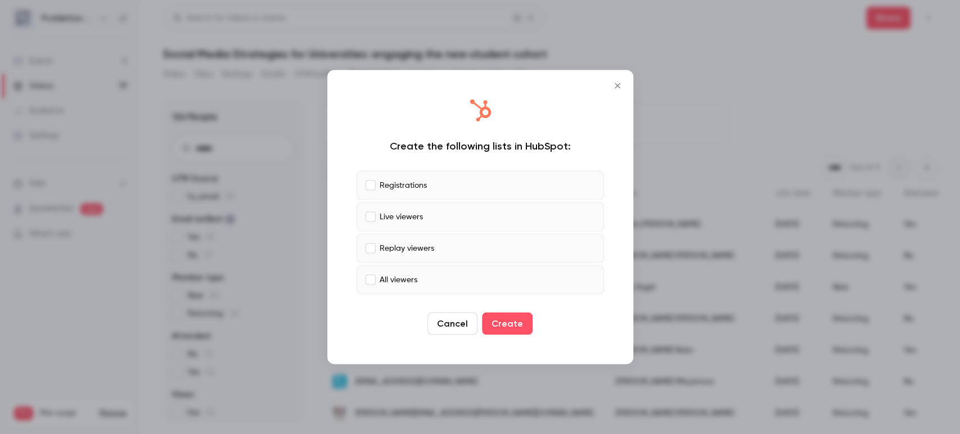
click at [500, 327] on button "Create" at bounding box center [507, 324] width 51 height 22
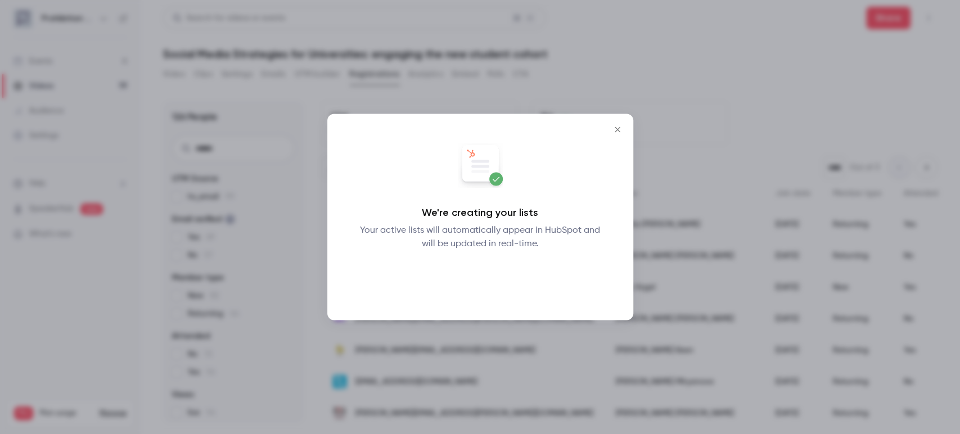
click at [478, 278] on button "Okay" at bounding box center [479, 280] width 41 height 22
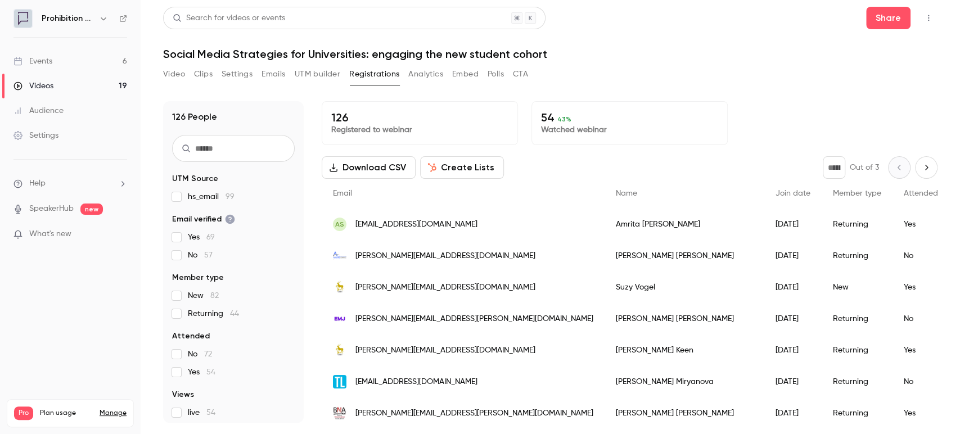
click at [391, 166] on button "Download CSV" at bounding box center [369, 167] width 94 height 22
click at [83, 64] on link "Events 6" at bounding box center [70, 61] width 141 height 25
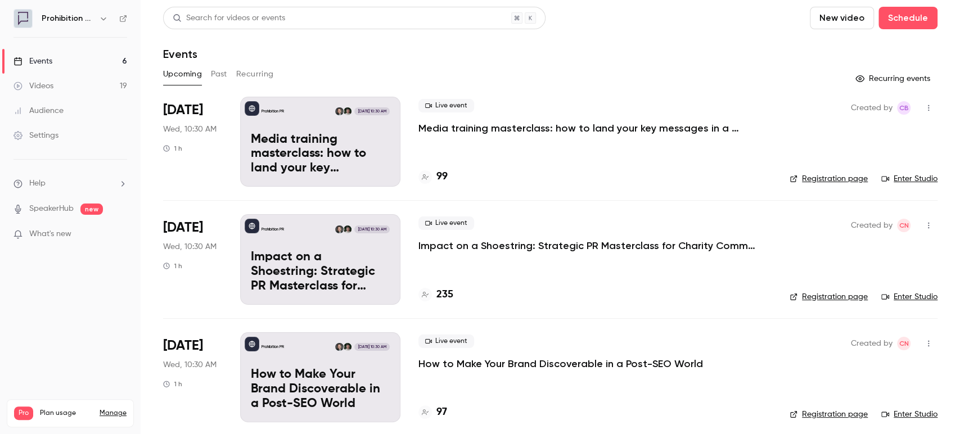
click at [517, 126] on p "Media training masterclass: how to land your key messages in a digital-first wo…" at bounding box center [586, 127] width 337 height 13
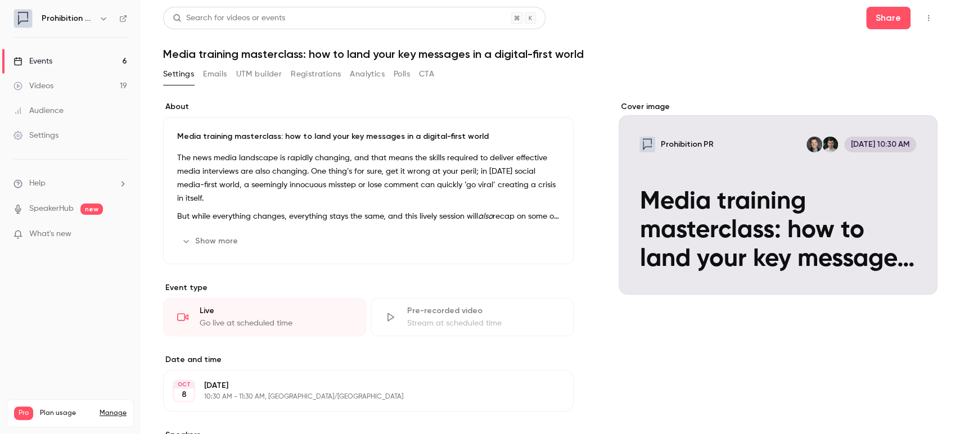
click at [263, 75] on button "UTM builder" at bounding box center [259, 74] width 46 height 18
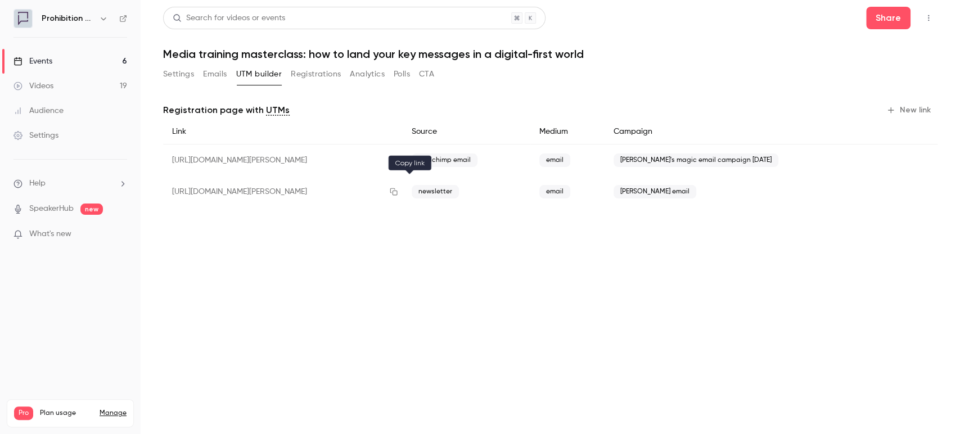
click at [397, 191] on icon "button" at bounding box center [393, 191] width 7 height 7
click at [71, 61] on link "Events 6" at bounding box center [70, 61] width 141 height 25
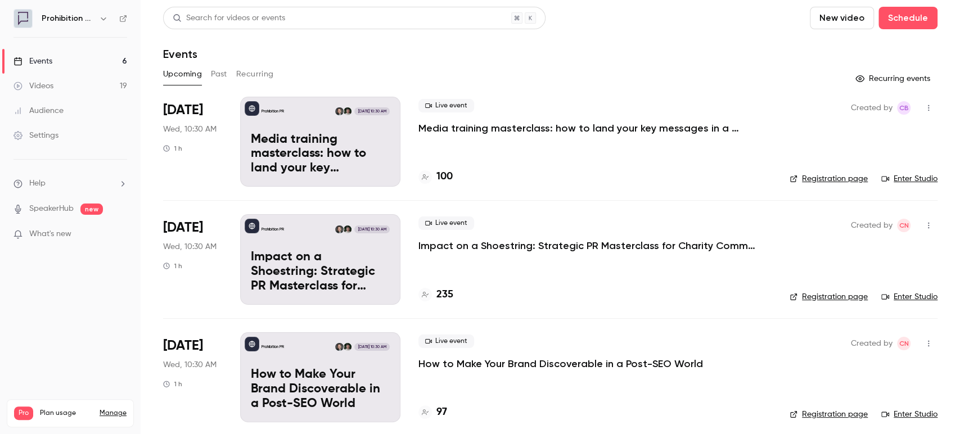
click at [226, 71] on button "Past" at bounding box center [219, 74] width 16 height 18
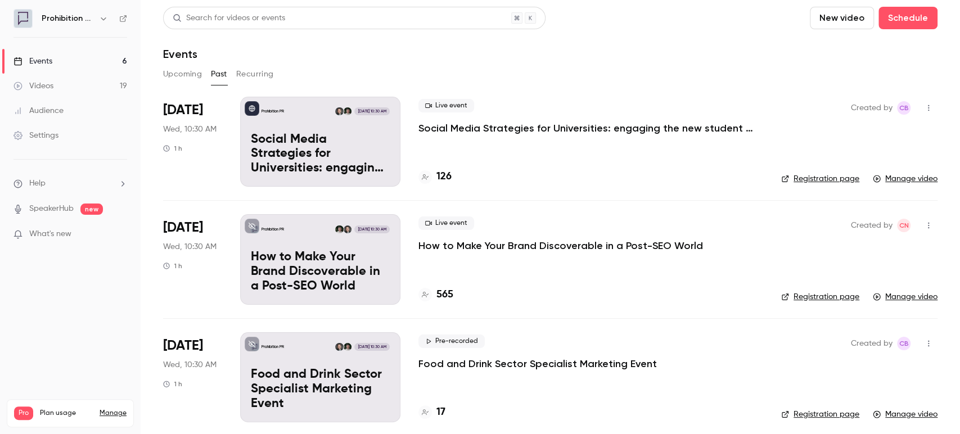
click at [627, 125] on p "Social Media Strategies for Universities: engaging the new student cohort" at bounding box center [586, 127] width 337 height 13
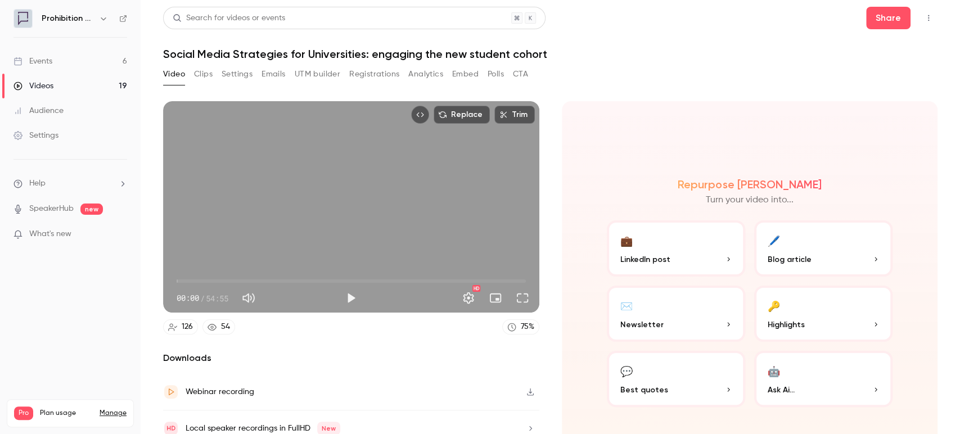
click at [930, 24] on main "Search for videos or events Share Social Media Strategies for Universities: eng…" at bounding box center [550, 217] width 819 height 434
click at [924, 22] on button "Top Bar Actions" at bounding box center [928, 18] width 18 height 18
click at [865, 18] on div at bounding box center [480, 217] width 960 height 434
click at [866, 18] on button "Share" at bounding box center [888, 18] width 44 height 22
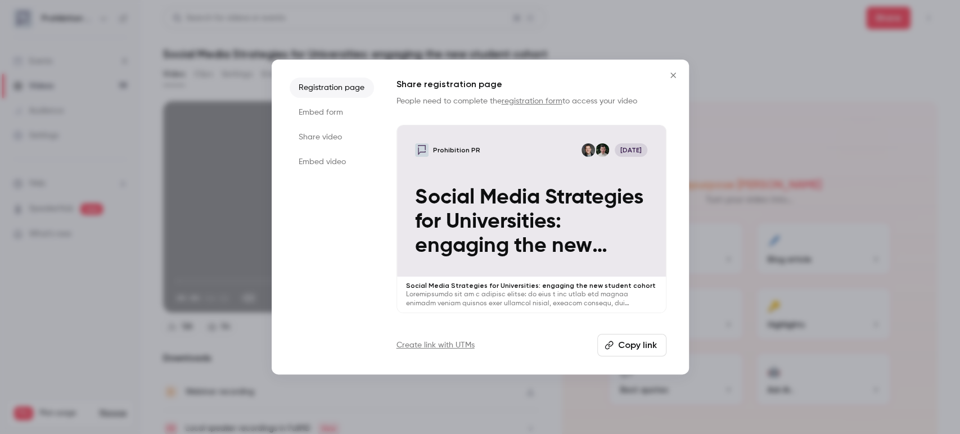
click at [641, 354] on button "Copy link" at bounding box center [631, 345] width 69 height 22
click at [675, 69] on button "Close" at bounding box center [673, 75] width 22 height 22
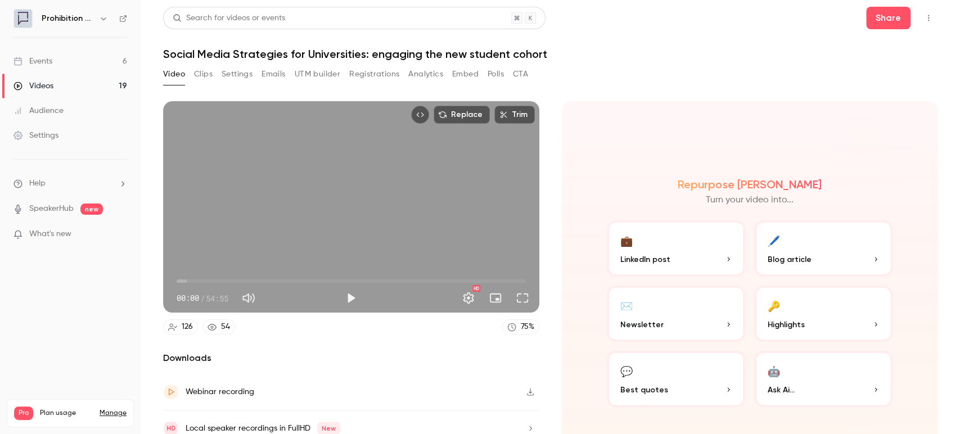
click at [43, 64] on div "Events" at bounding box center [32, 61] width 39 height 11
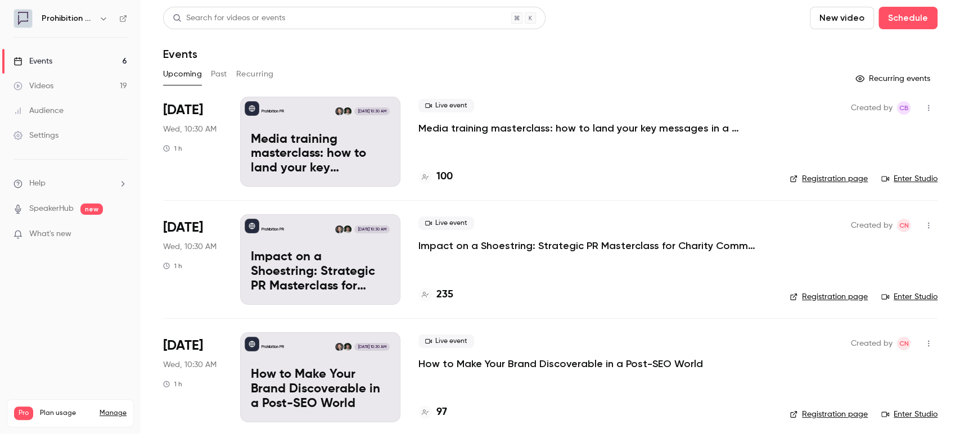
click at [539, 125] on p "Media training masterclass: how to land your key messages in a digital-first wo…" at bounding box center [586, 127] width 337 height 13
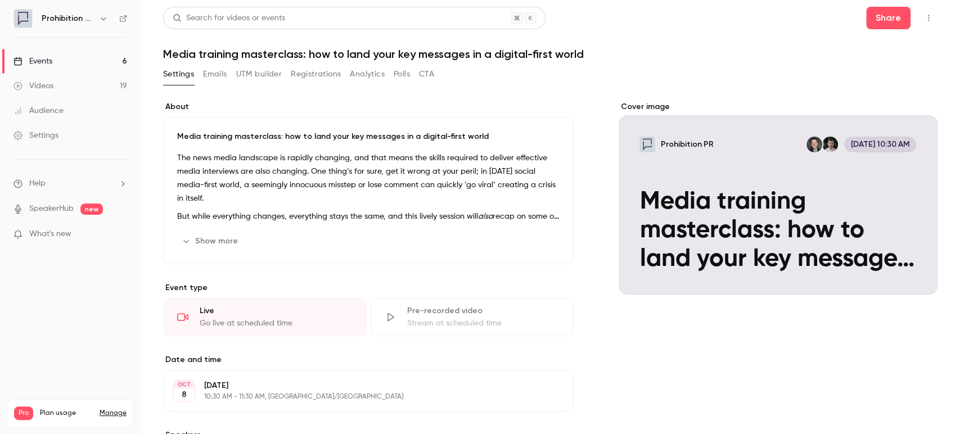
click at [295, 73] on button "Registrations" at bounding box center [316, 74] width 50 height 18
